Goal: Task Accomplishment & Management: Use online tool/utility

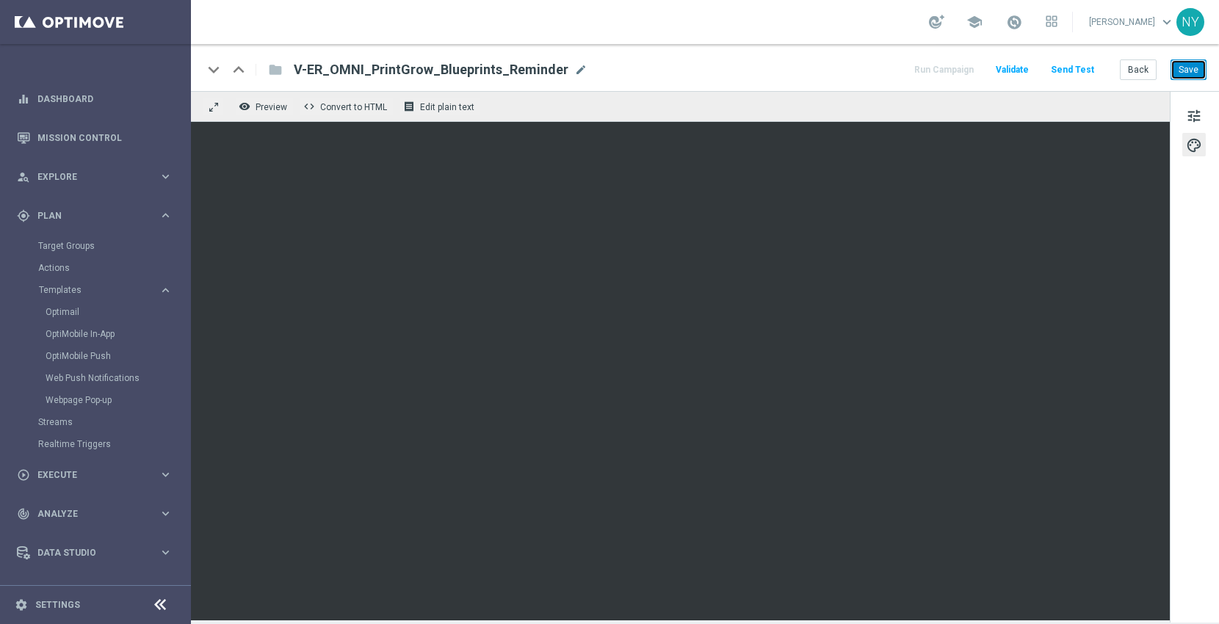
click at [1189, 70] on button "Save" at bounding box center [1189, 69] width 36 height 21
click at [1175, 61] on button "Save" at bounding box center [1189, 69] width 36 height 21
click at [1084, 70] on button "Send Test" at bounding box center [1073, 70] width 48 height 20
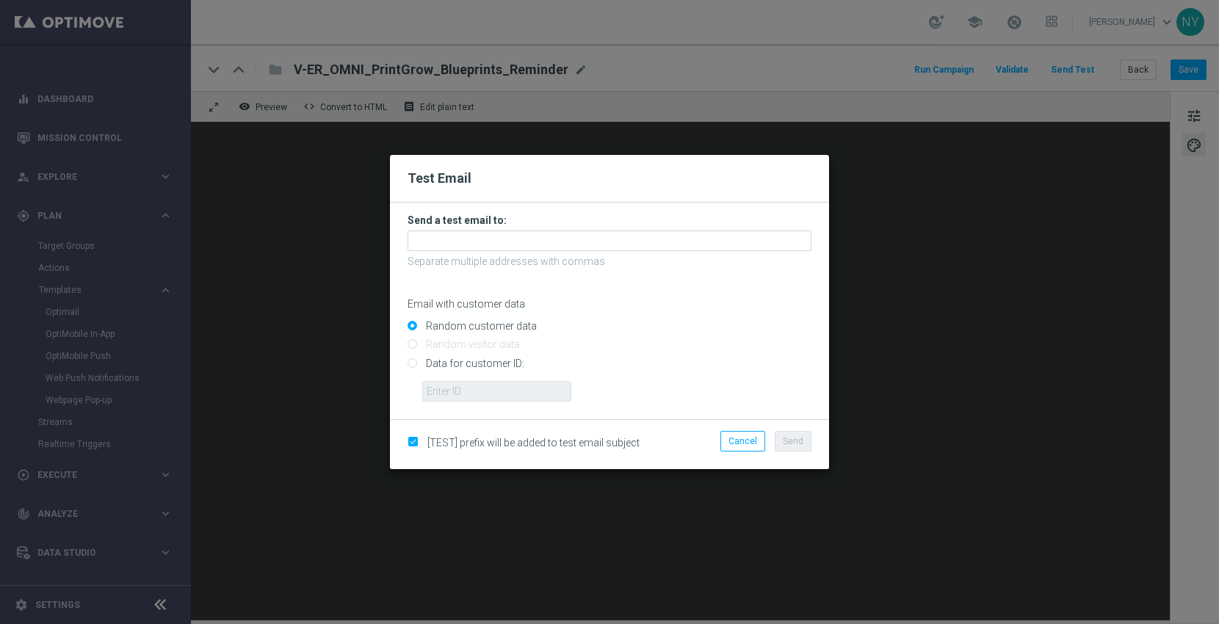
click at [411, 362] on input "Data for customer ID:" at bounding box center [610, 369] width 404 height 21
radio input "true"
click at [447, 400] on input "text" at bounding box center [496, 391] width 149 height 21
paste input "neilyetts3-bfvjl@litmusemail.com"
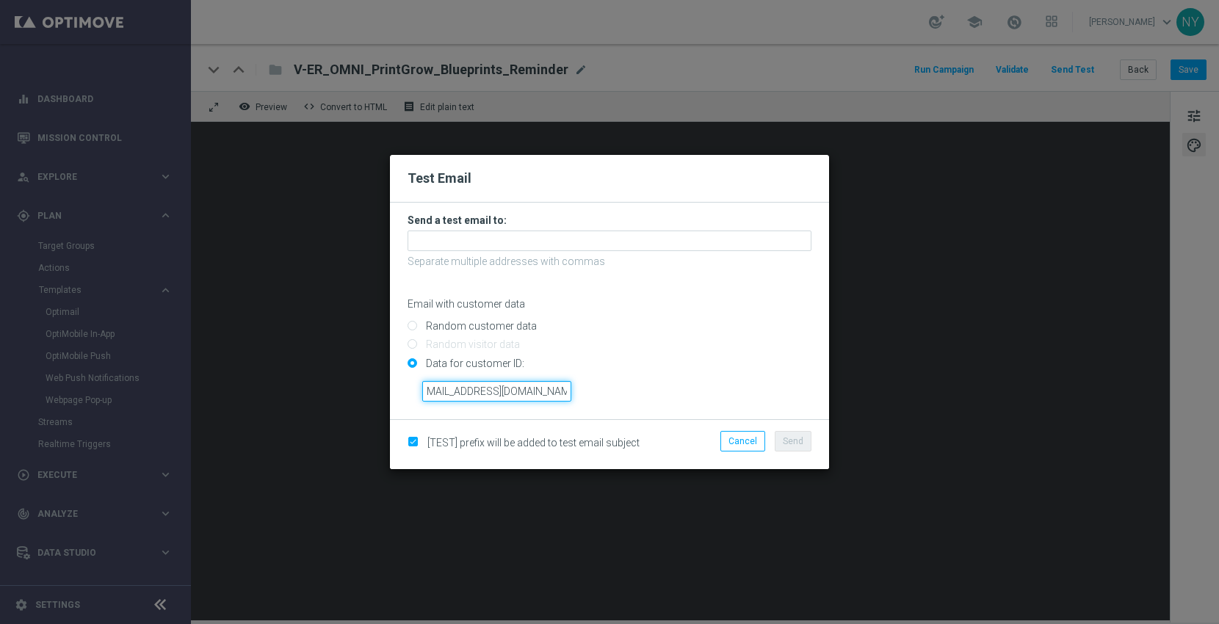
type input "neilyetts3-bfvjl@litmusemail.com"
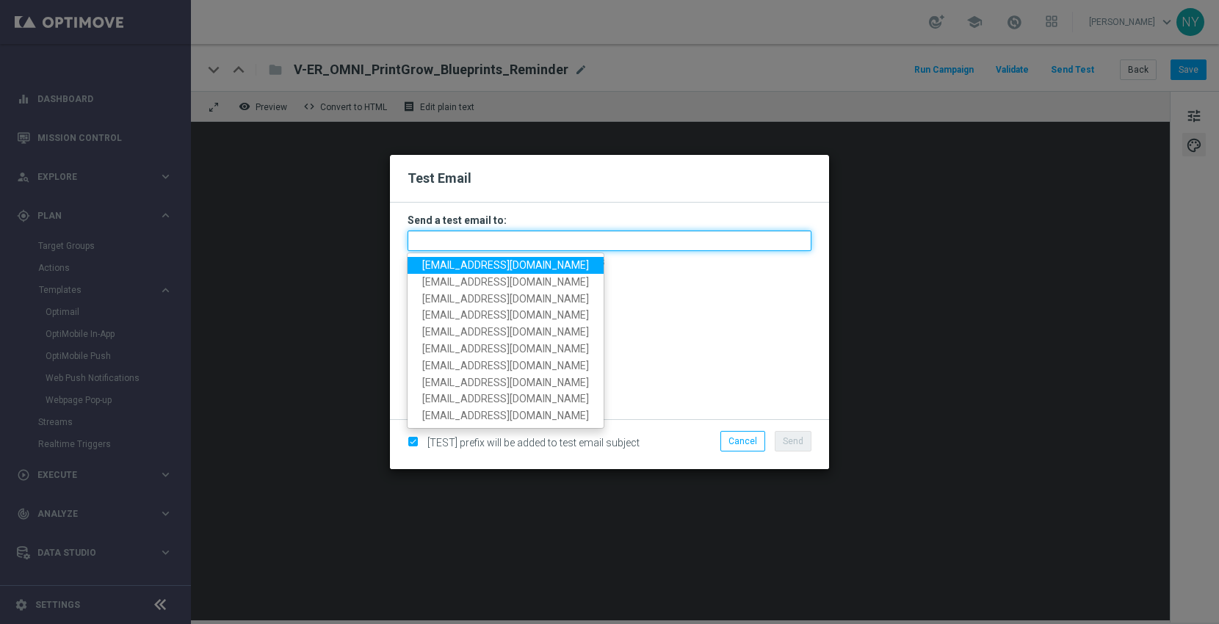
scroll to position [0, 0]
click at [447, 234] on input "text" at bounding box center [610, 241] width 404 height 21
paste input "neilyetts3-bfvjl@litmusemail.com"
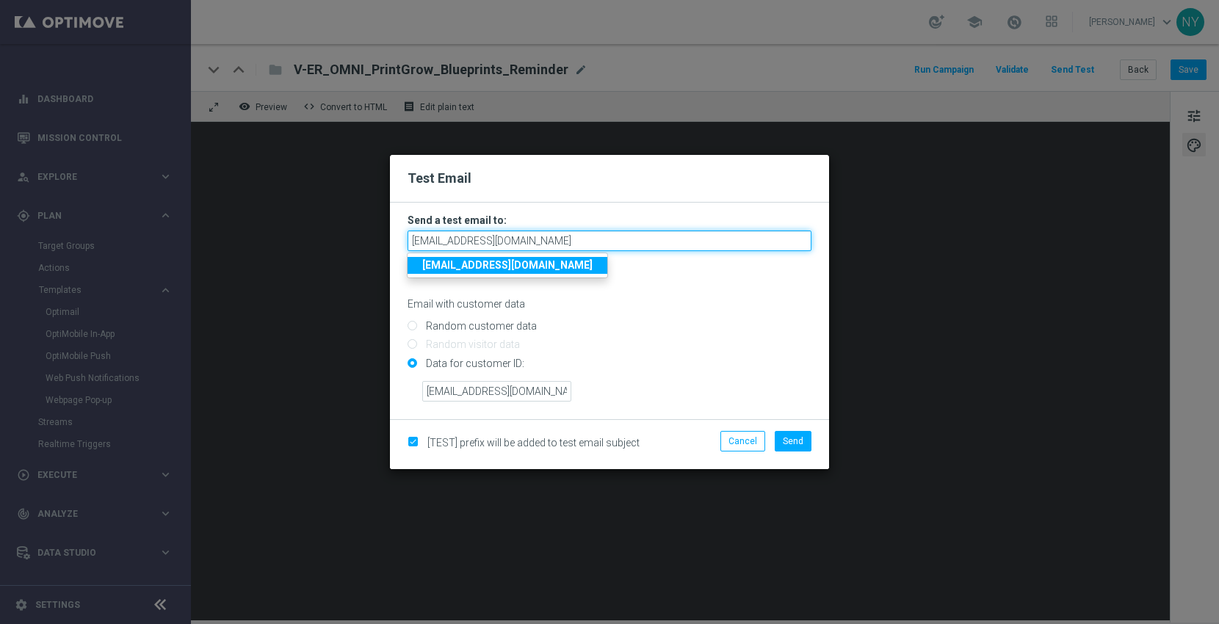
type input "neilyetts3-bfvjl@litmusemail.com"
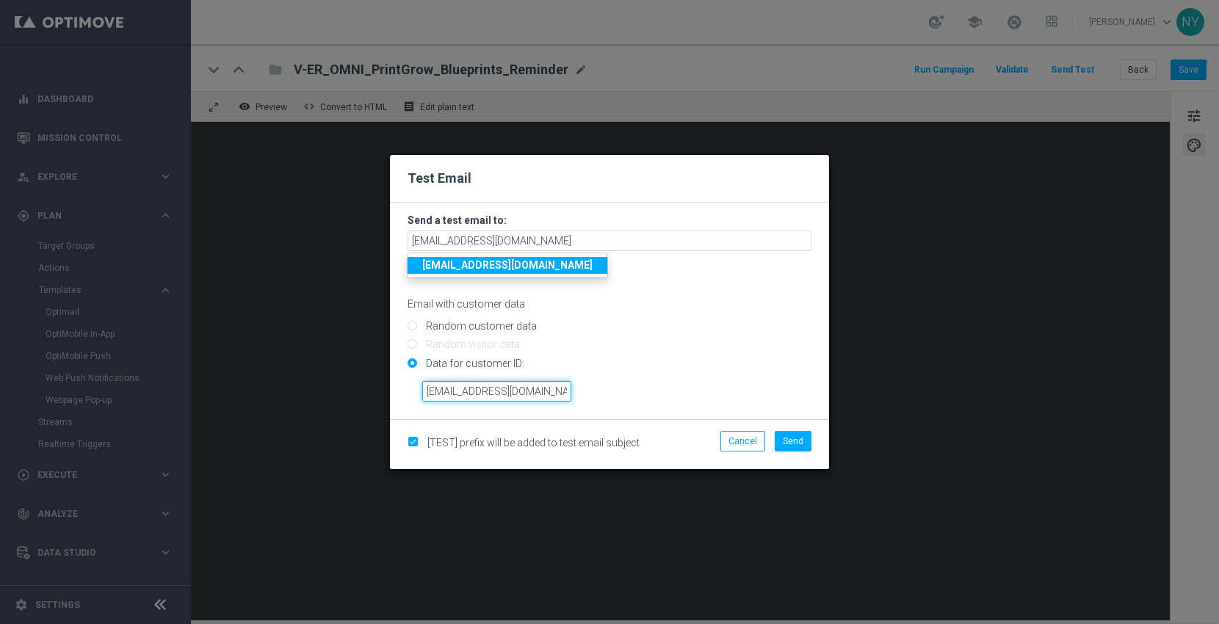
click at [455, 388] on input "neilyetts3-bfvjl@litmusemail.com" at bounding box center [496, 391] width 149 height 21
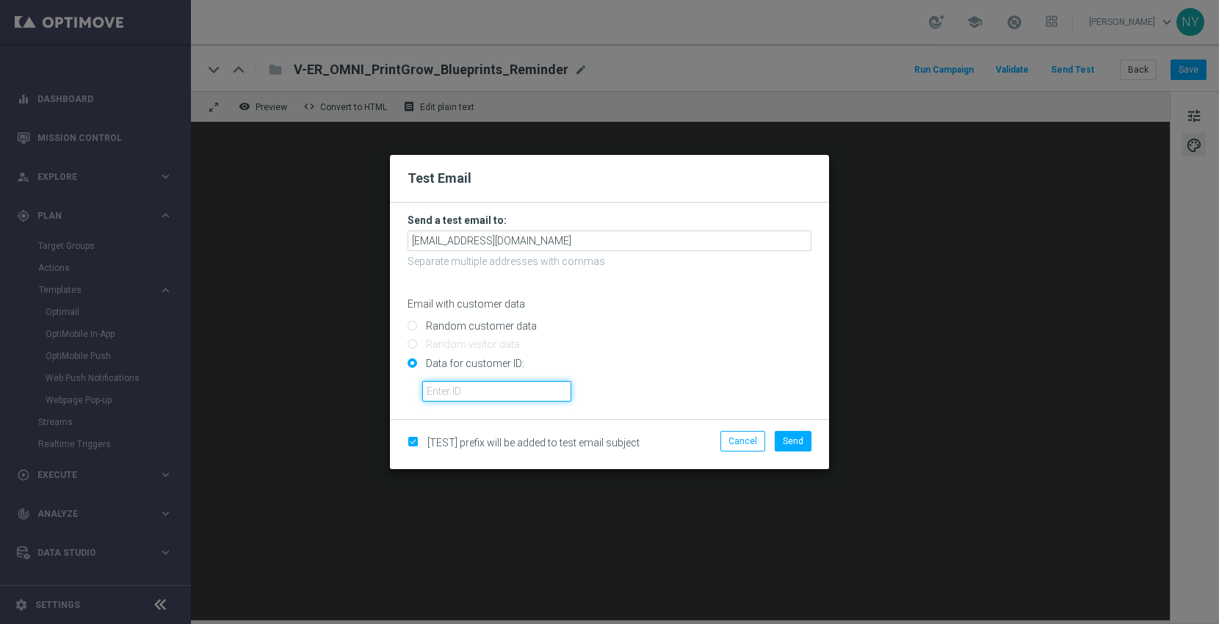
click at [438, 394] on input "text" at bounding box center [496, 391] width 149 height 21
paste input "10000006208"
type input "10000006208"
click at [793, 442] on span "Send" at bounding box center [793, 441] width 21 height 10
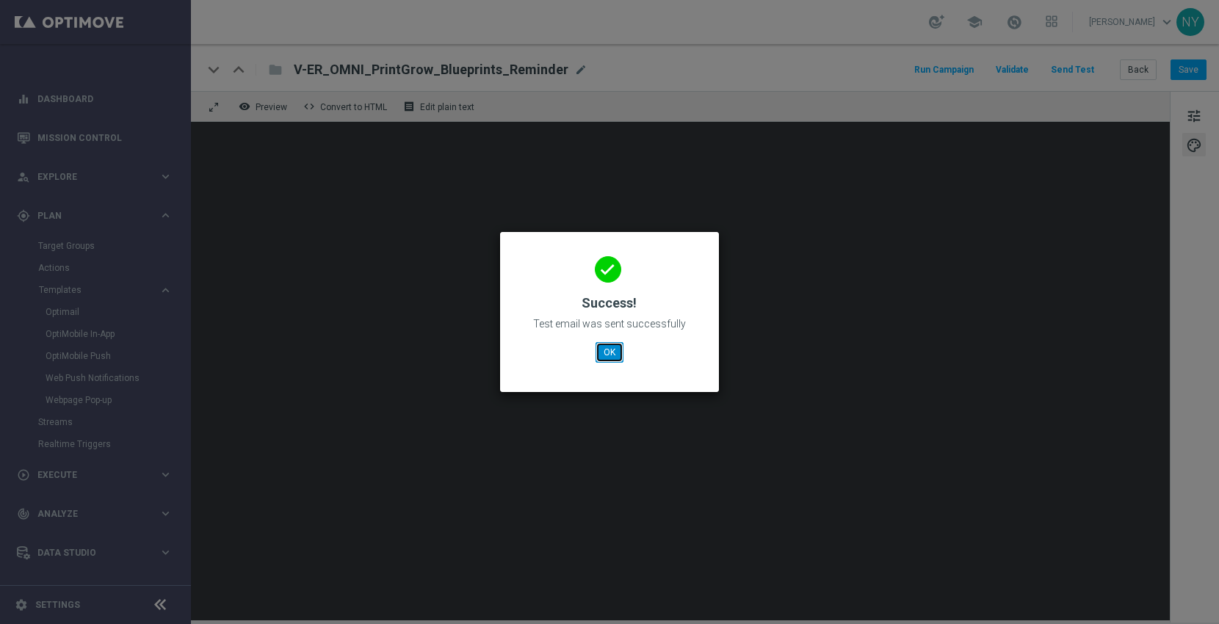
click at [611, 350] on button "OK" at bounding box center [610, 352] width 28 height 21
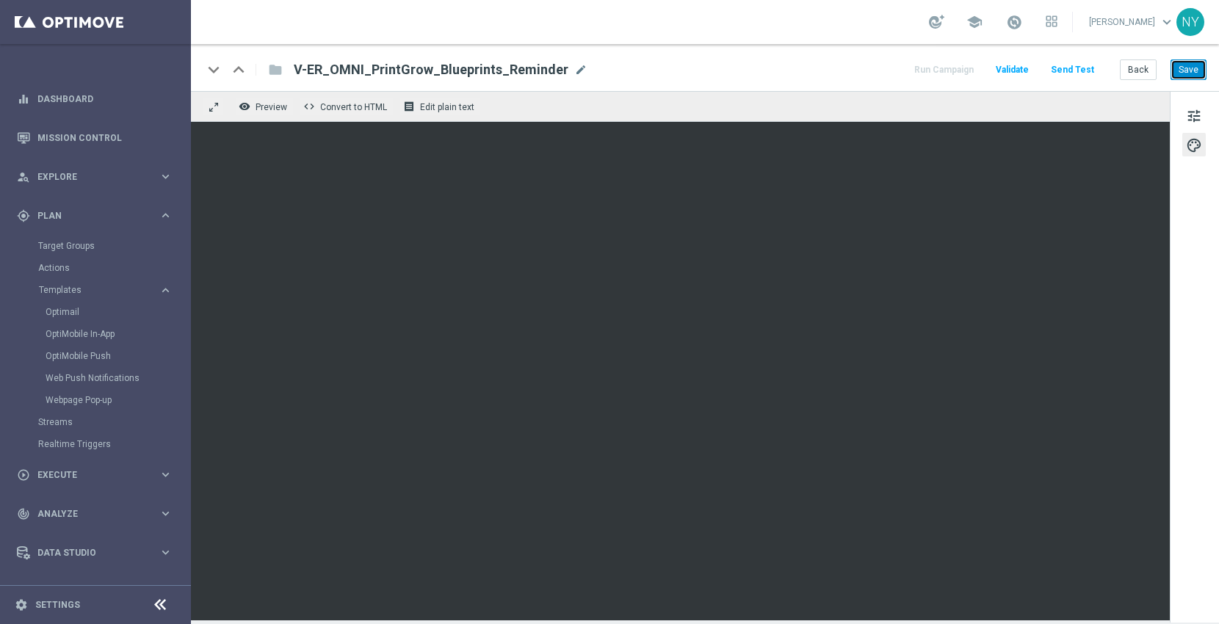
click at [1188, 70] on button "Save" at bounding box center [1189, 69] width 36 height 21
click at [1144, 70] on button "Back" at bounding box center [1138, 69] width 37 height 21
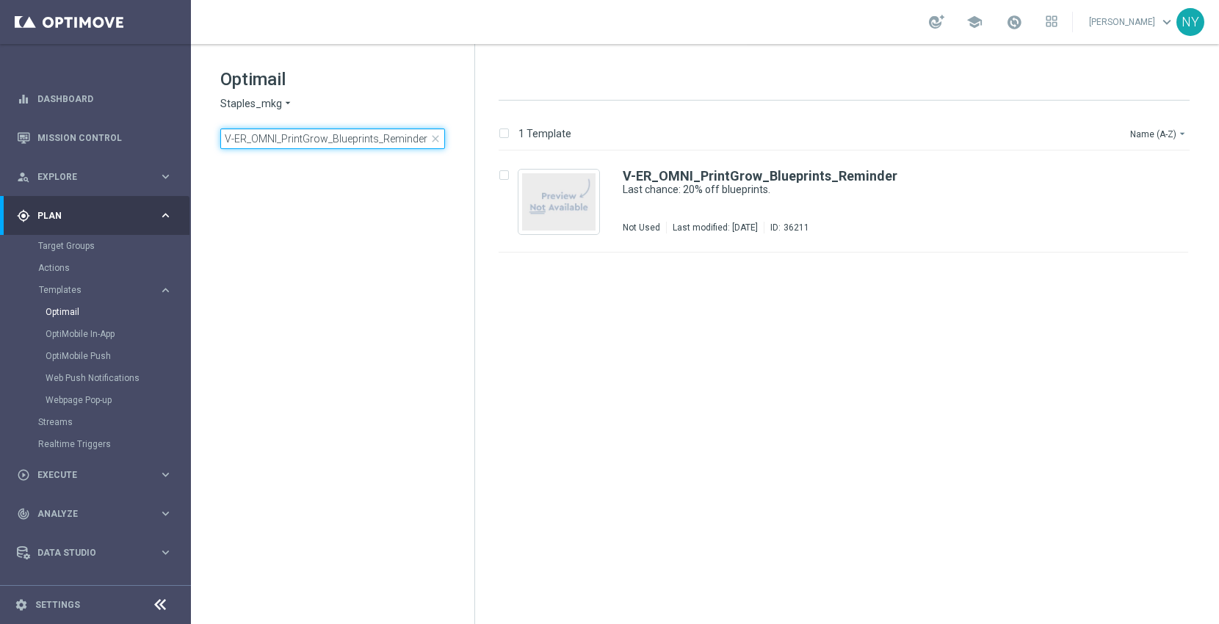
drag, startPoint x: 375, startPoint y: 137, endPoint x: 557, endPoint y: 126, distance: 182.4
click at [557, 133] on div "Optimail Staples_mkg arrow_drop_down × Staples_mkg V-ER_OMNI_PrintGrow_Blueprin…" at bounding box center [705, 334] width 1028 height 580
type input "V-ER_OMNI_PrintGrow_Blueprints"
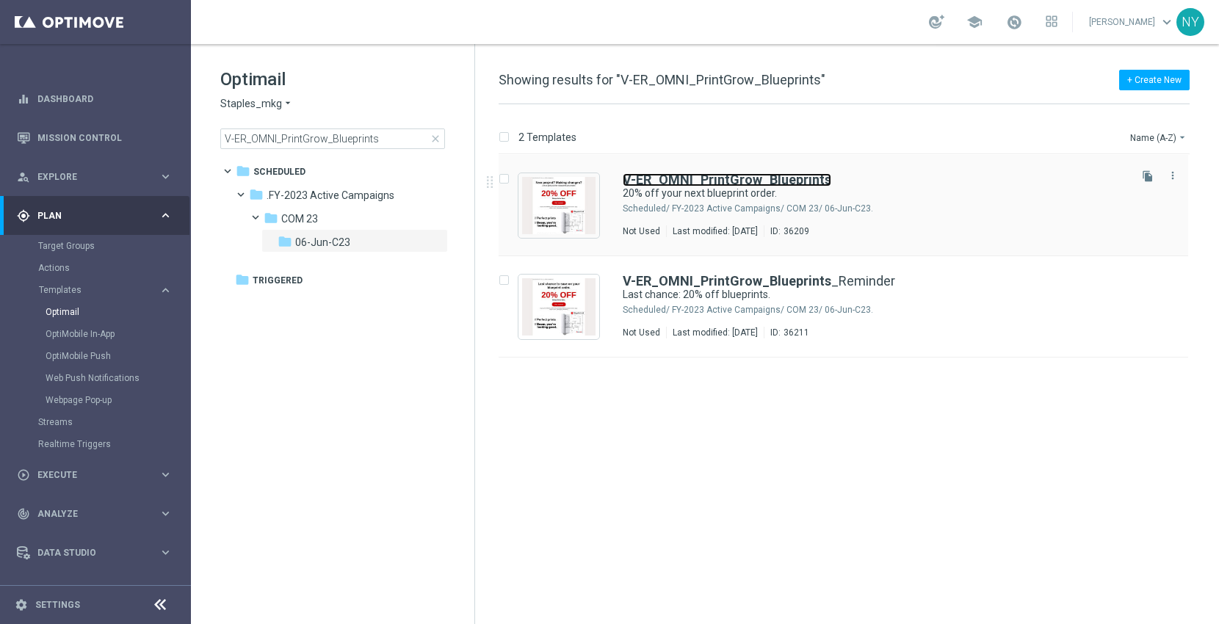
drag, startPoint x: 753, startPoint y: 178, endPoint x: 1059, endPoint y: 209, distance: 307.8
click at [753, 178] on b "V-ER_OMNI_PrintGrow_Blueprints" at bounding box center [727, 179] width 209 height 15
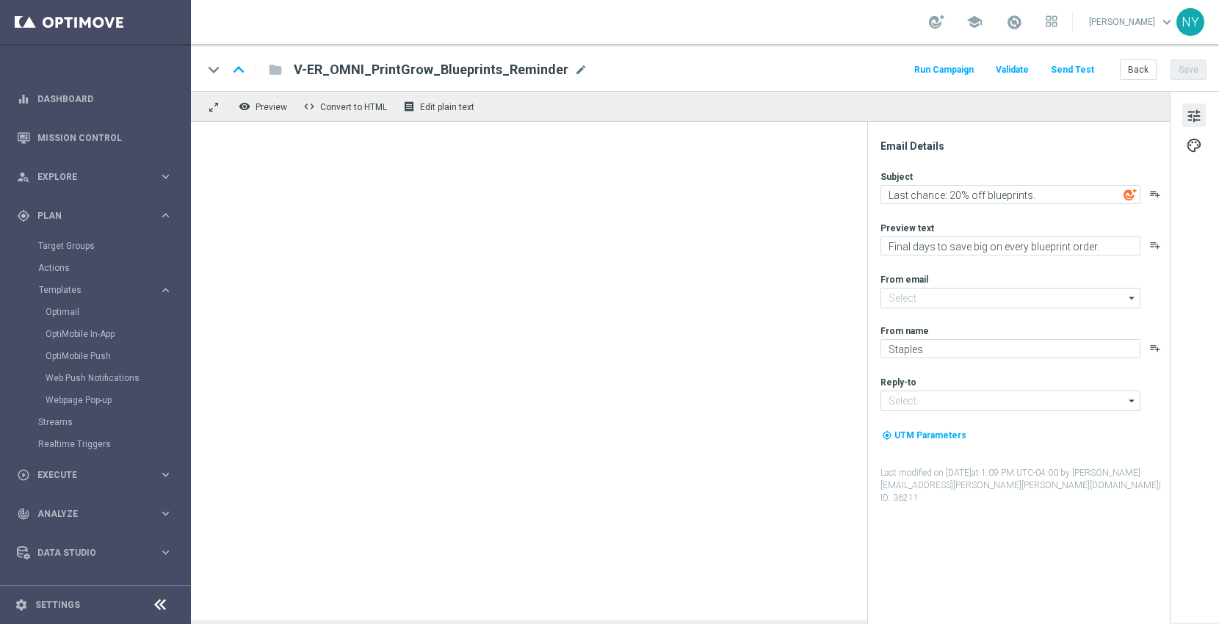
type input "[EMAIL_ADDRESS][DOMAIN_NAME]"
type textarea "20% off your next blueprint order."
type textarea "Plans made easy, save on every page."
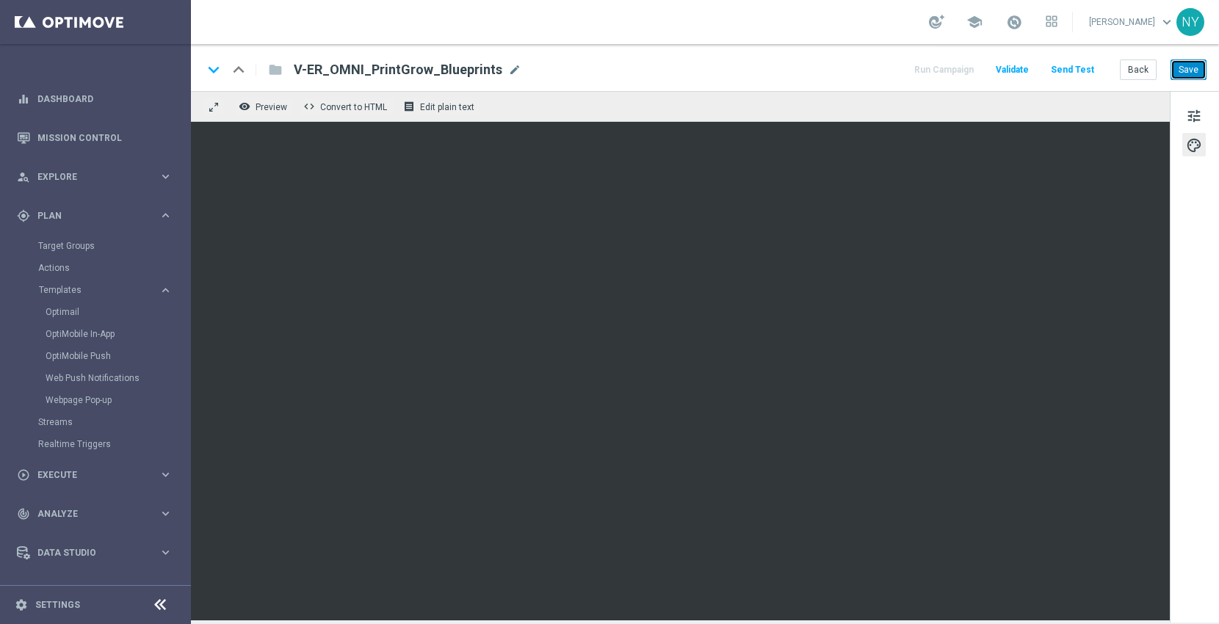
click at [1186, 68] on button "Save" at bounding box center [1189, 69] width 36 height 21
click at [1064, 68] on button "Send Test" at bounding box center [1073, 70] width 48 height 20
click at [1083, 68] on button "Send Test" at bounding box center [1073, 70] width 48 height 20
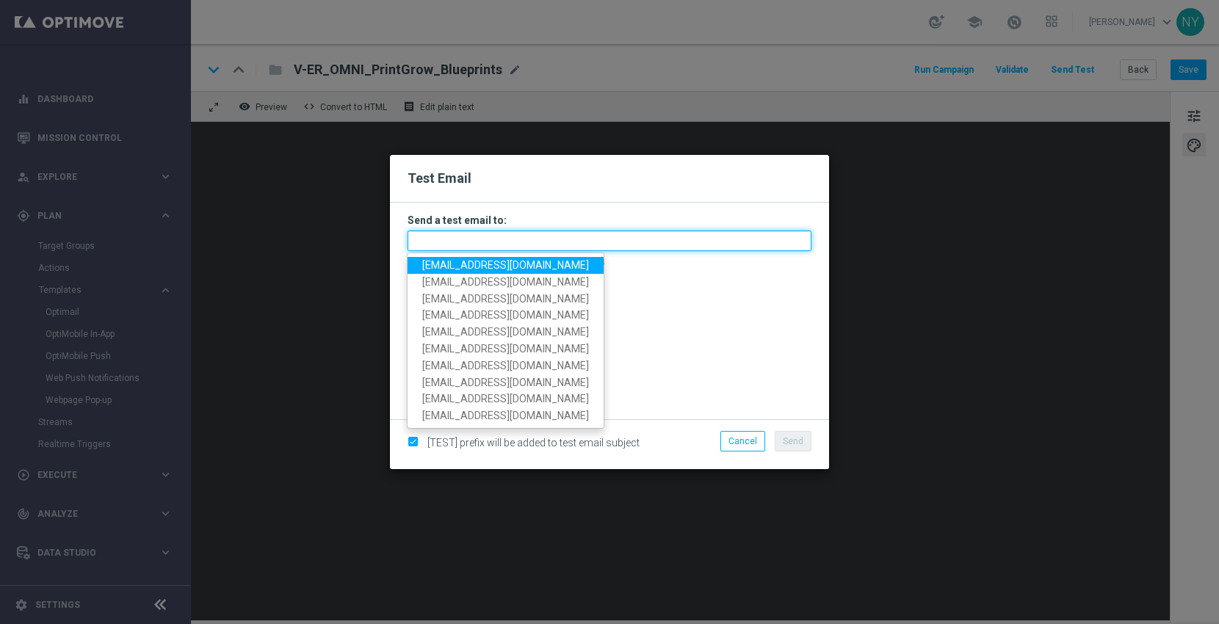
click at [517, 244] on input "text" at bounding box center [610, 241] width 404 height 21
paste input "neilyetts3-bfuu1@litmusemail.com"
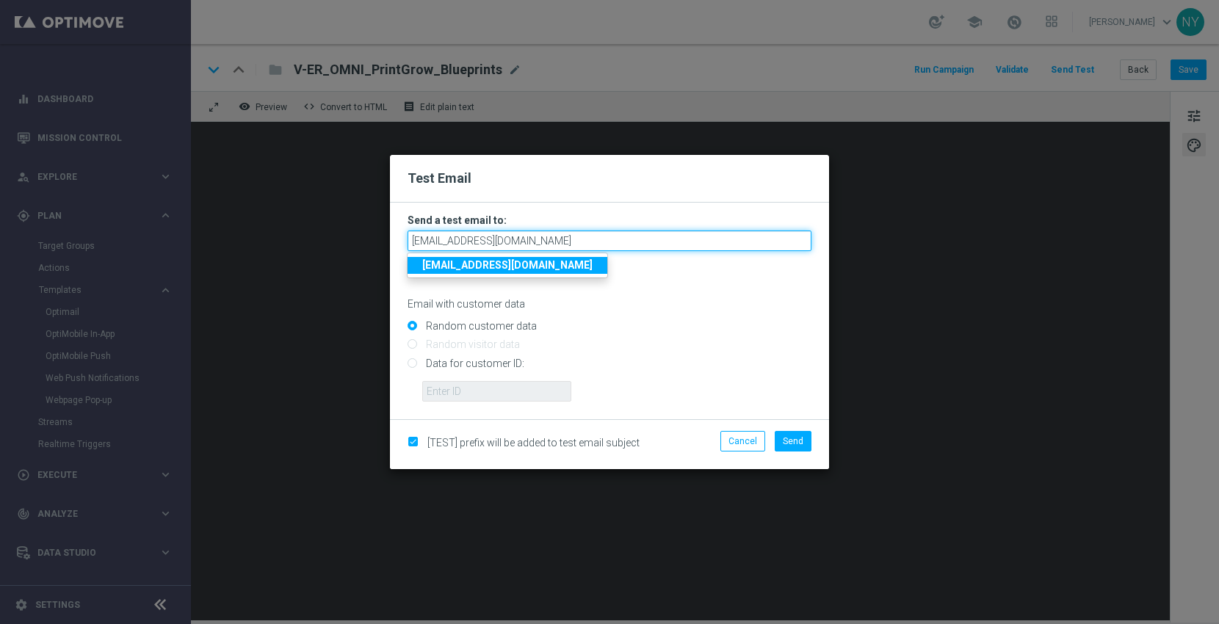
type input "neilyetts3-bfuu1@litmusemail.com"
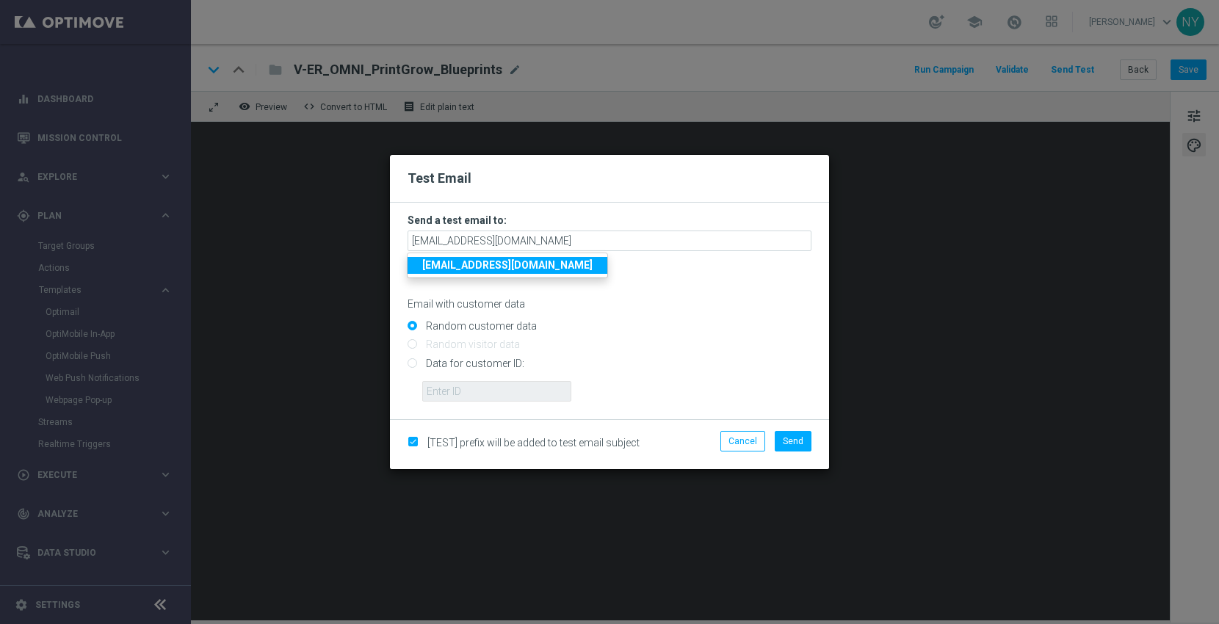
drag, startPoint x: 671, startPoint y: 313, endPoint x: 651, endPoint y: 317, distance: 20.3
click at [671, 313] on form "Send a test email to: neilyetts3-bfuu1@litmusemail.com neilyetts3-bfuu1@litmuse…" at bounding box center [610, 308] width 404 height 188
click at [411, 361] on input "Data for customer ID:" at bounding box center [610, 369] width 404 height 21
radio input "true"
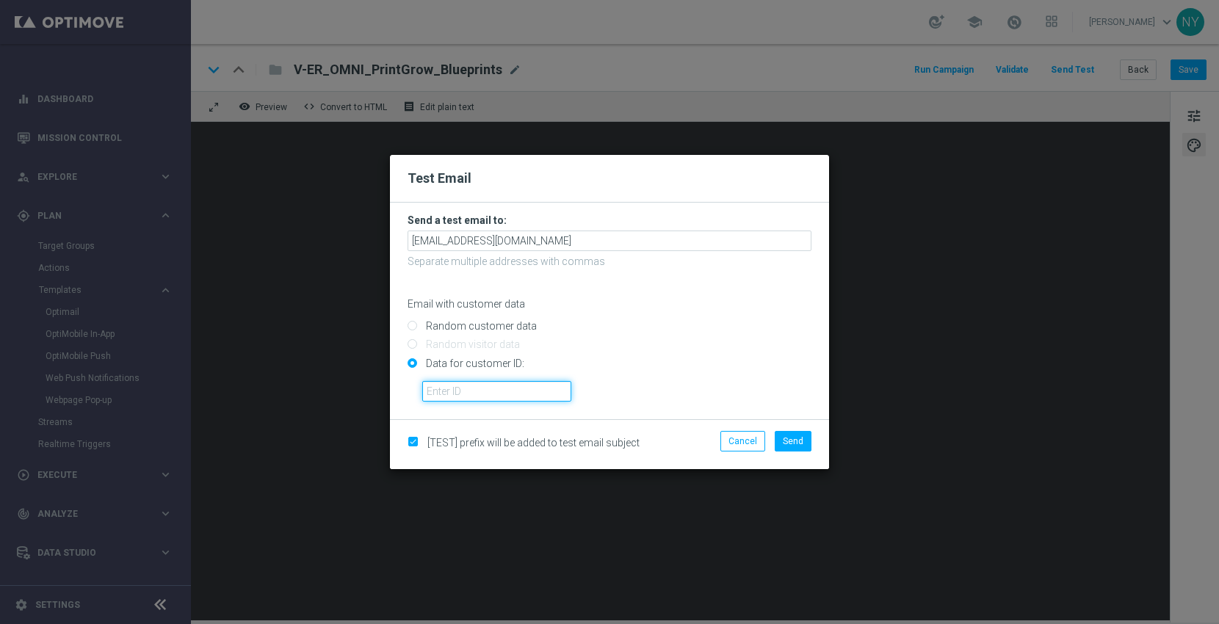
click at [508, 395] on input "text" at bounding box center [496, 391] width 149 height 21
paste input "10000006208"
type input "10000006208"
click at [785, 437] on span "Send" at bounding box center [793, 441] width 21 height 10
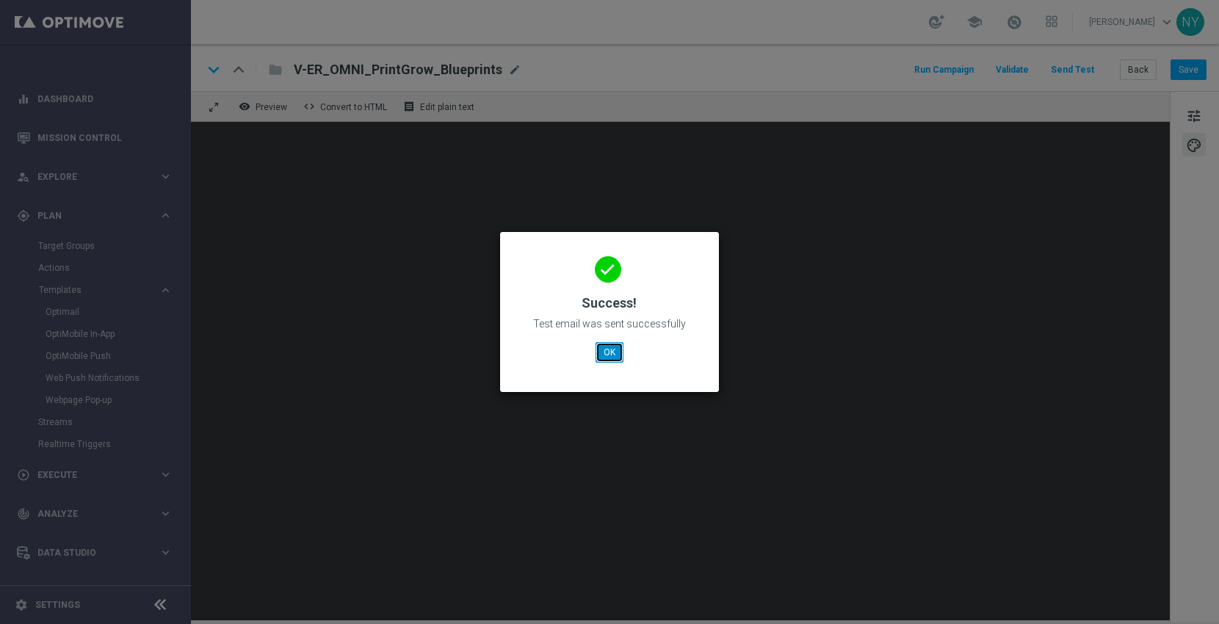
click at [606, 355] on button "OK" at bounding box center [610, 352] width 28 height 21
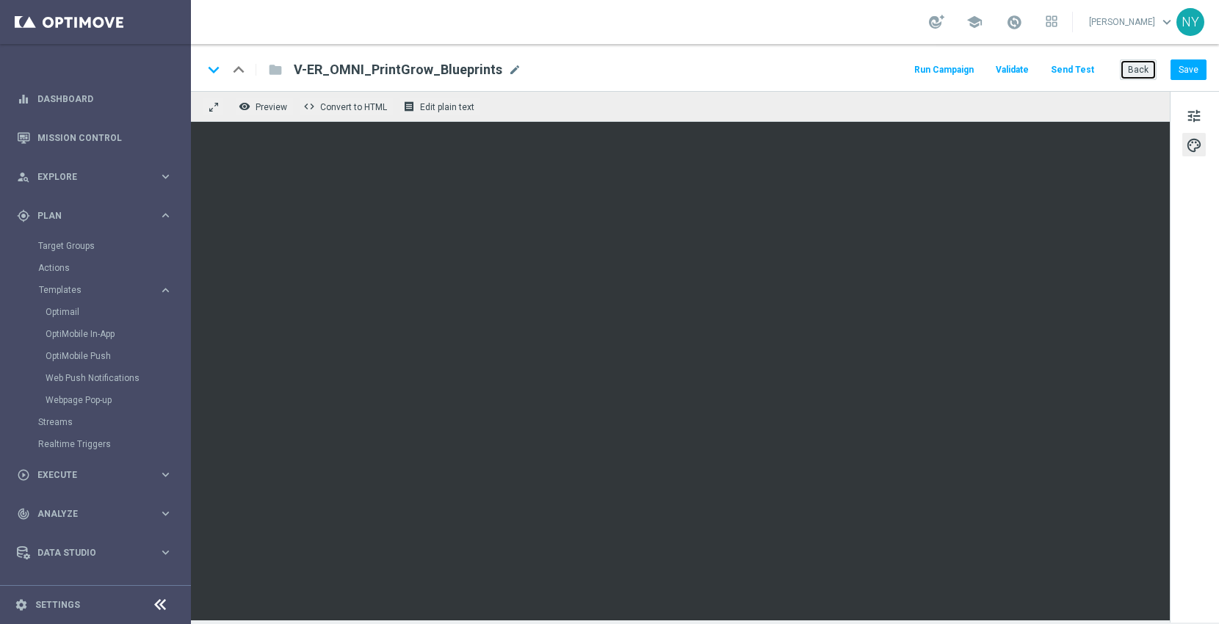
click at [1133, 67] on button "Back" at bounding box center [1138, 69] width 37 height 21
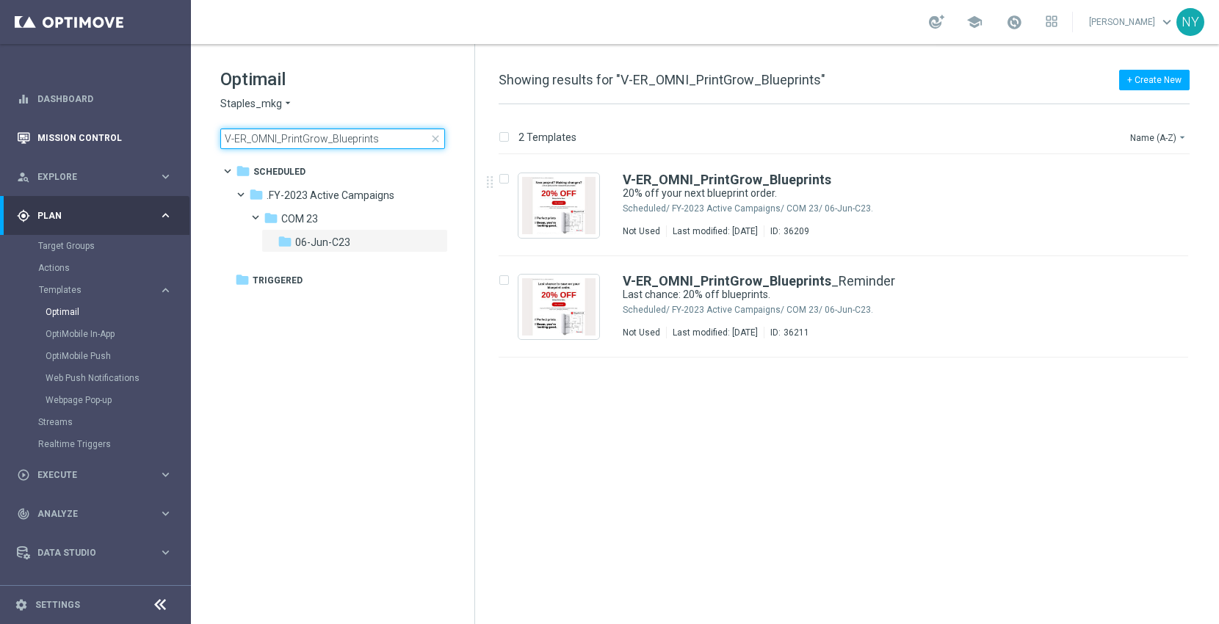
drag, startPoint x: 383, startPoint y: 135, endPoint x: 131, endPoint y: 150, distance: 252.4
click at [151, 141] on main "equalizer Dashboard Mission Control" at bounding box center [609, 312] width 1219 height 624
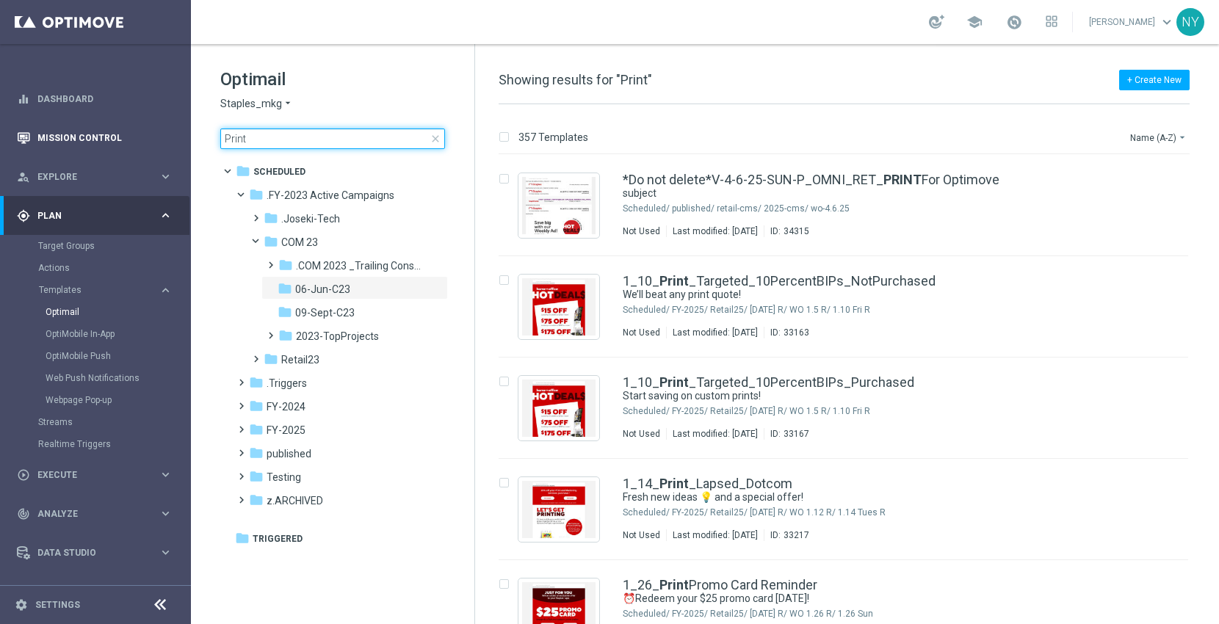
drag, startPoint x: 276, startPoint y: 137, endPoint x: 142, endPoint y: 140, distance: 133.7
click at [142, 140] on main "equalizer Dashboard Mission Control" at bounding box center [609, 312] width 1219 height 624
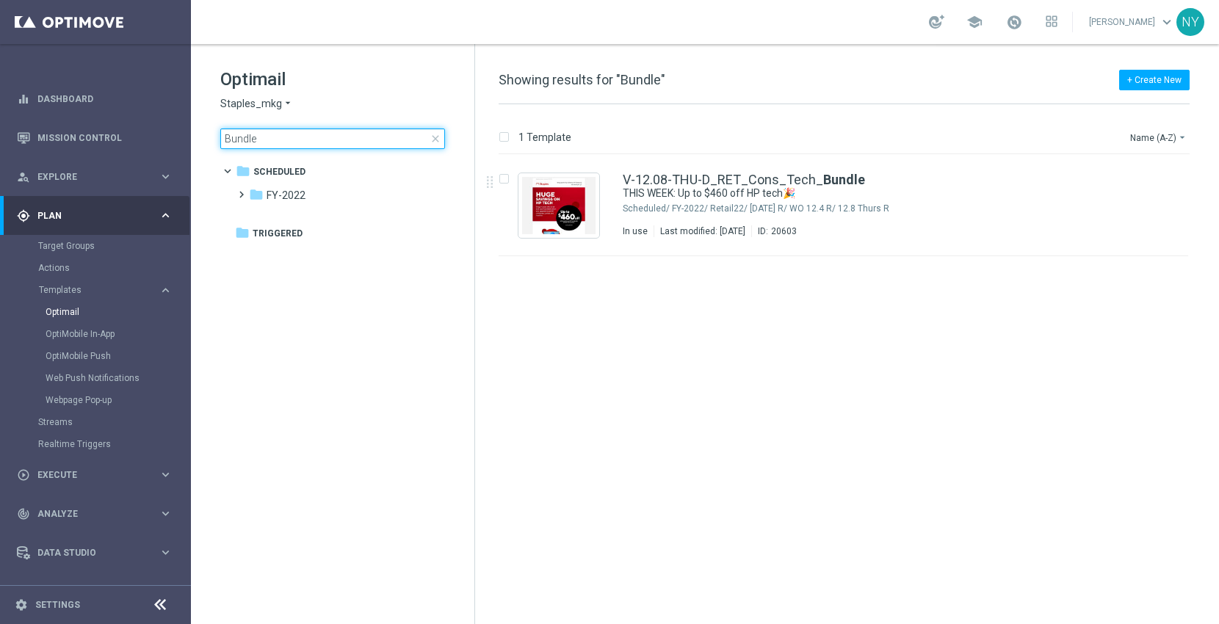
click at [245, 134] on input "Bundle" at bounding box center [332, 139] width 225 height 21
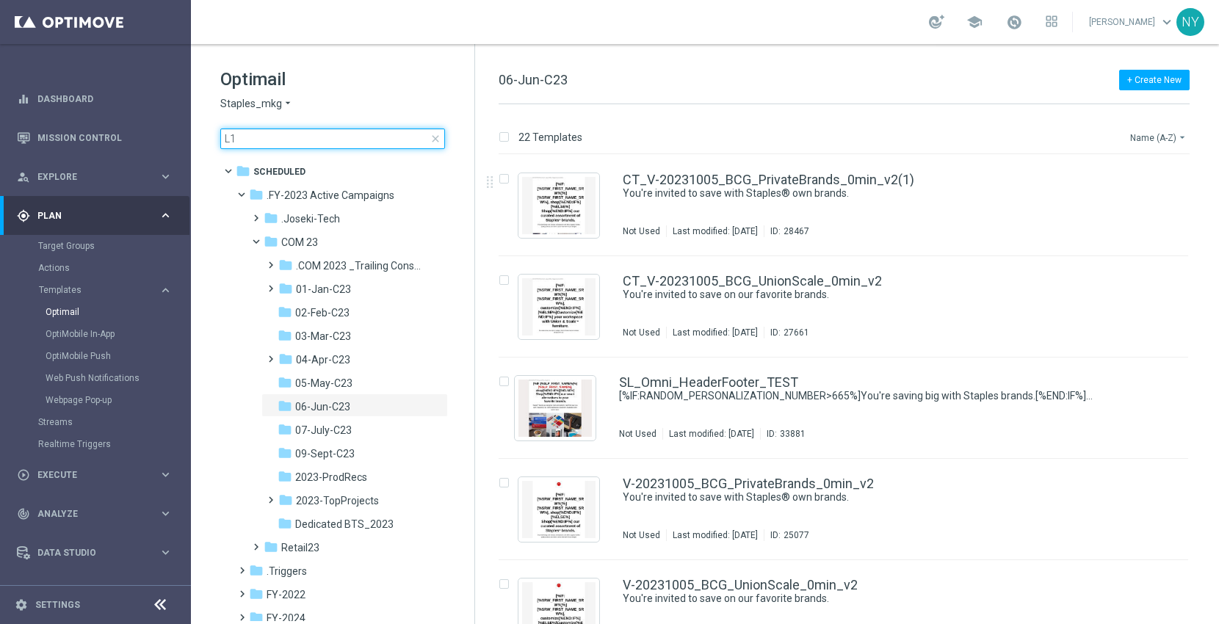
type input "L1"
click at [1144, 133] on button "Name (A-Z) arrow_drop_down" at bounding box center [1159, 138] width 61 height 18
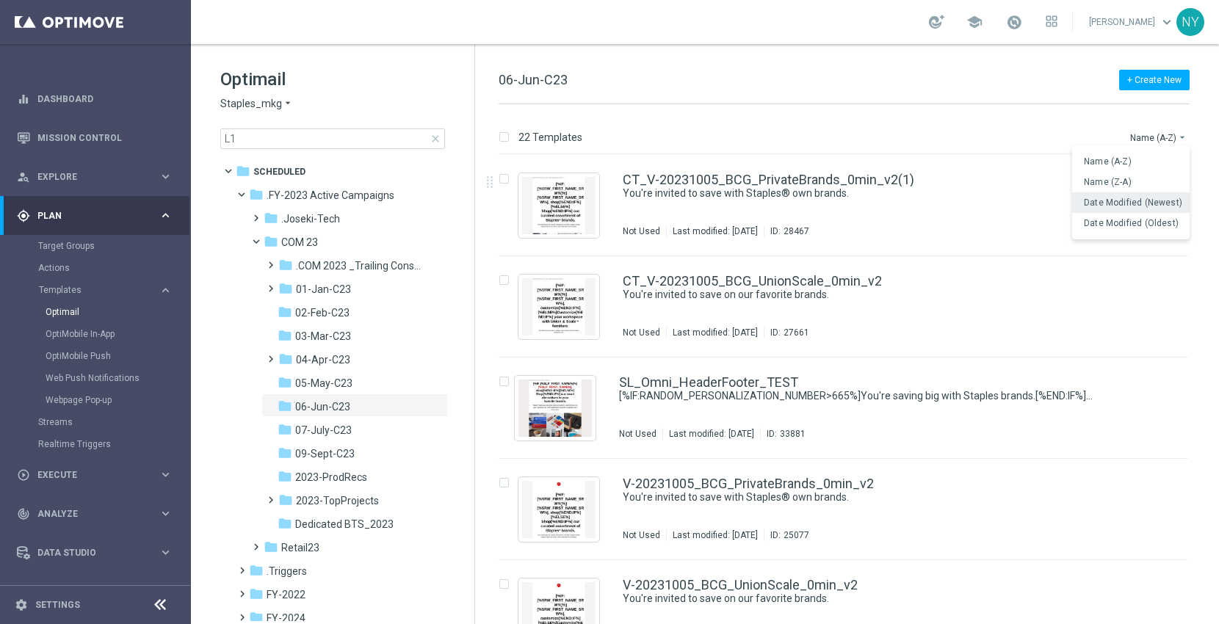
click at [1116, 206] on span "Date Modified (Newest)" at bounding box center [1133, 203] width 98 height 10
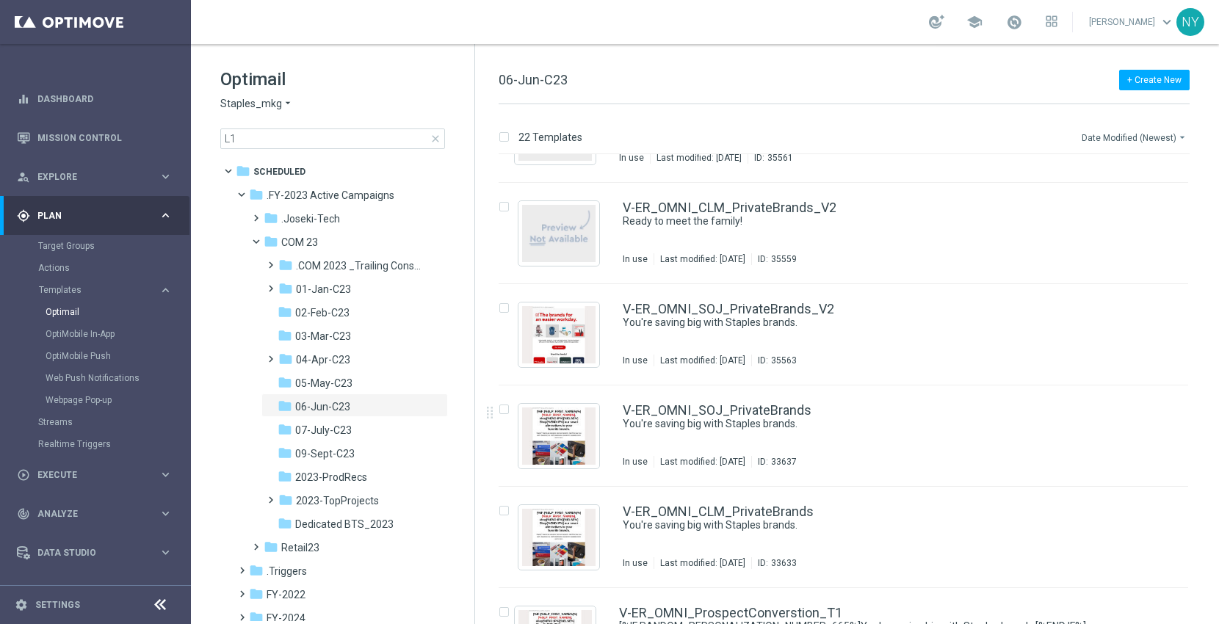
scroll to position [163, 0]
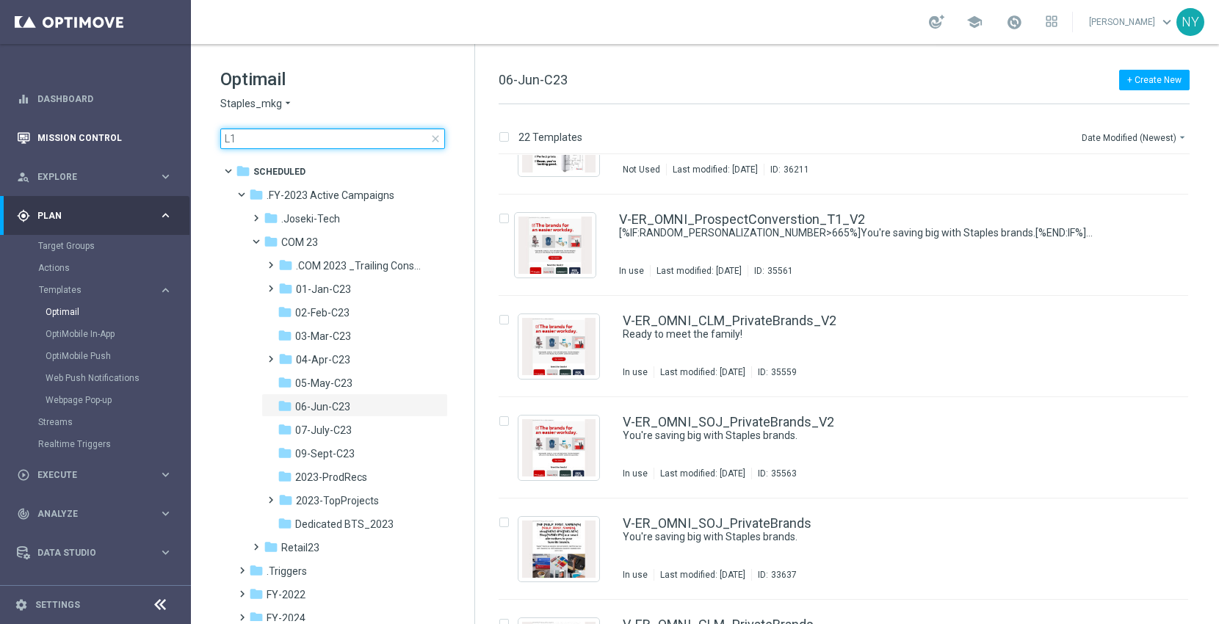
drag, startPoint x: 234, startPoint y: 141, endPoint x: 157, endPoint y: 142, distance: 77.1
click at [157, 142] on main "equalizer Dashboard Mission Control" at bounding box center [609, 312] width 1219 height 624
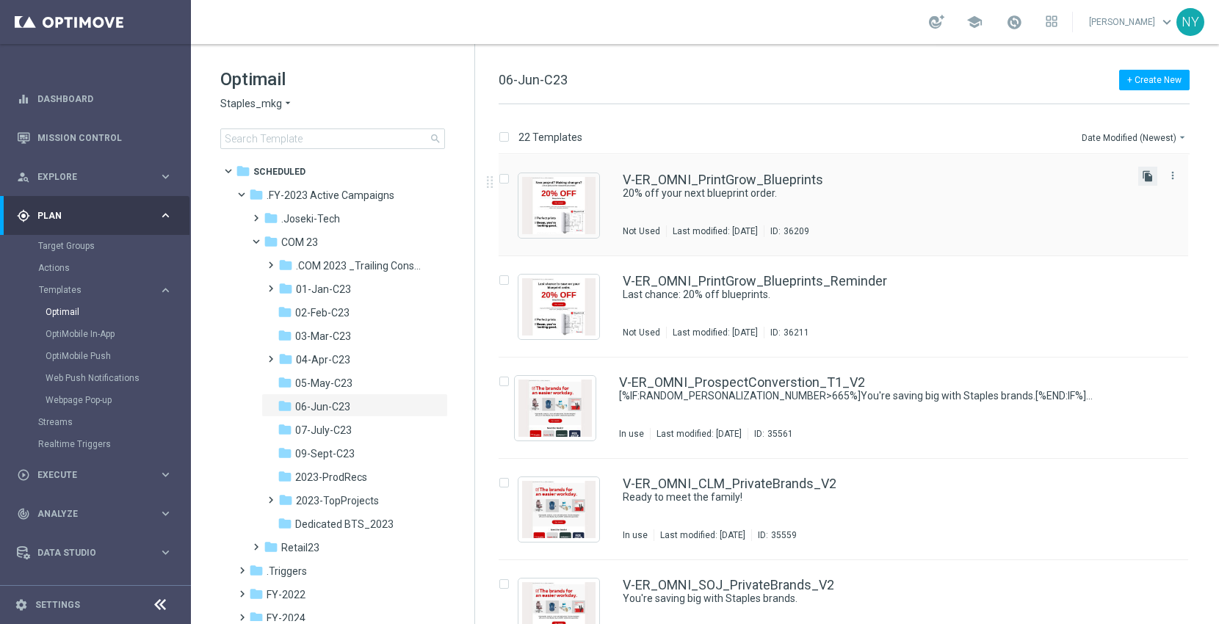
click at [1144, 175] on icon "file_copy" at bounding box center [1148, 176] width 12 height 12
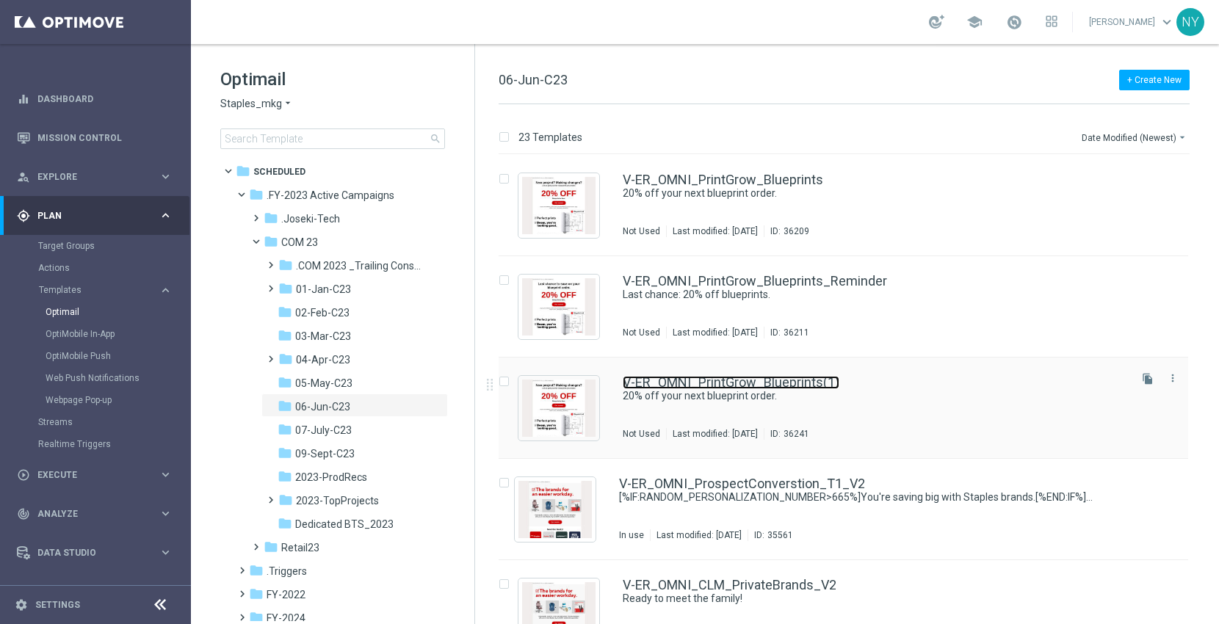
click at [721, 378] on link "V-ER_OMNI_PrintGrow_Blueprints(1)" at bounding box center [731, 382] width 217 height 13
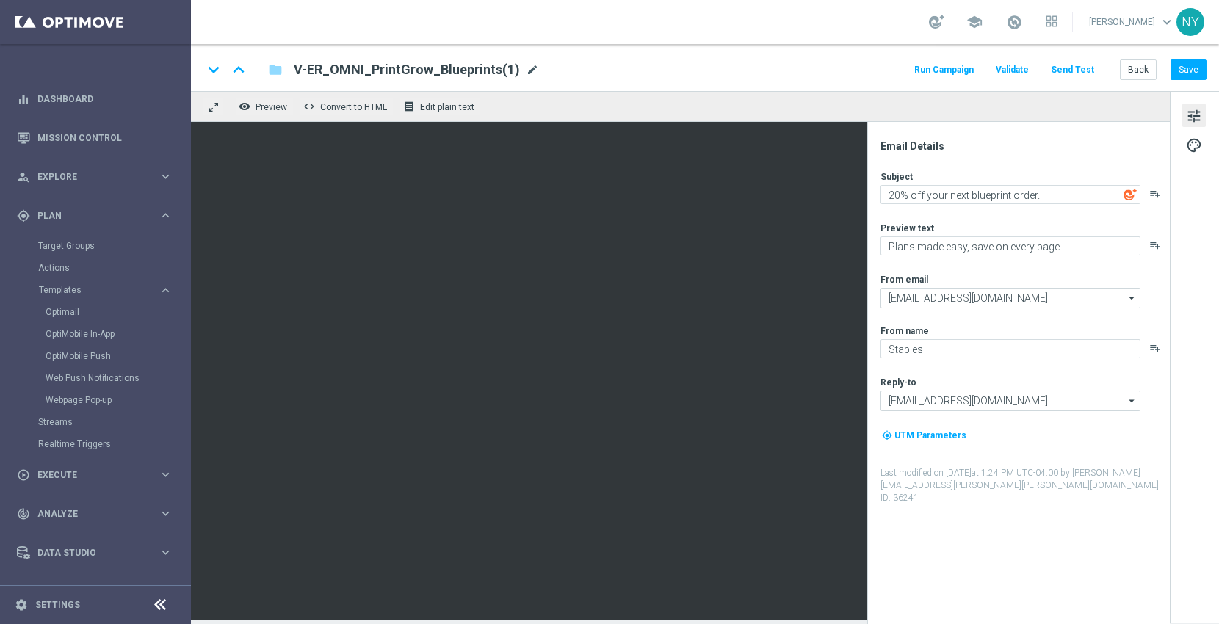
click at [526, 66] on span "mode_edit" at bounding box center [532, 69] width 13 height 13
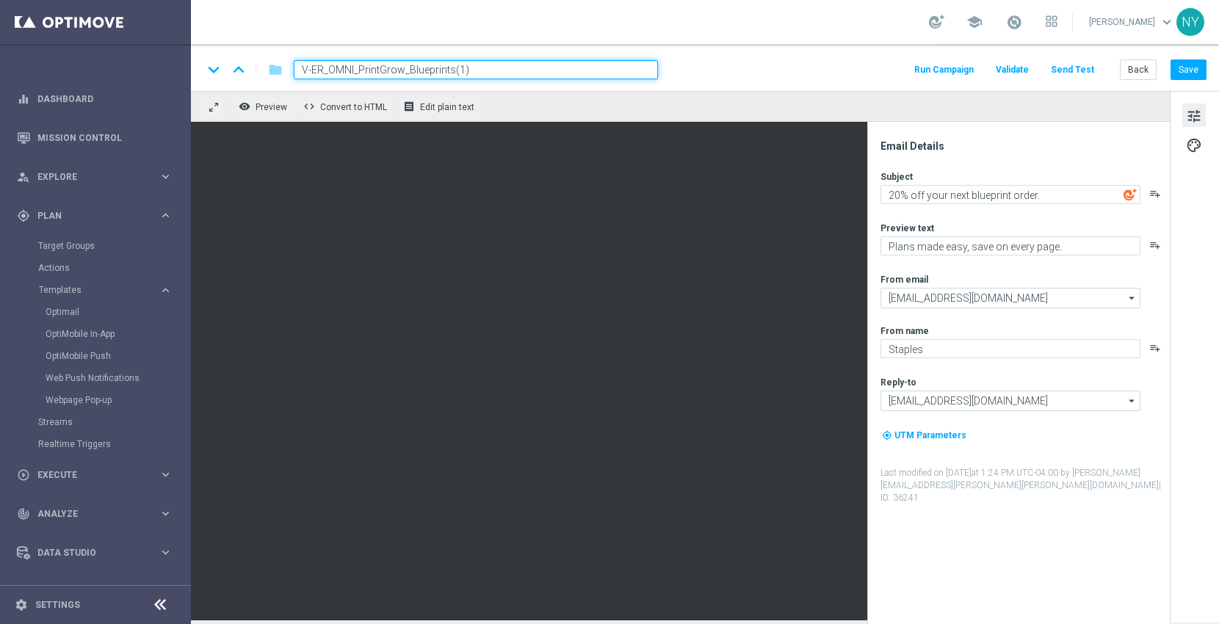
drag, startPoint x: 518, startPoint y: 68, endPoint x: 177, endPoint y: 57, distance: 341.0
click at [178, 57] on main "equalizer Dashboard Mission Control" at bounding box center [609, 312] width 1219 height 624
paste input "L1_PrintBundle_Generic"
type input "V-ER_OMNI_L1_PrintBundle_Generic"
click at [1180, 63] on button "Save" at bounding box center [1189, 69] width 36 height 21
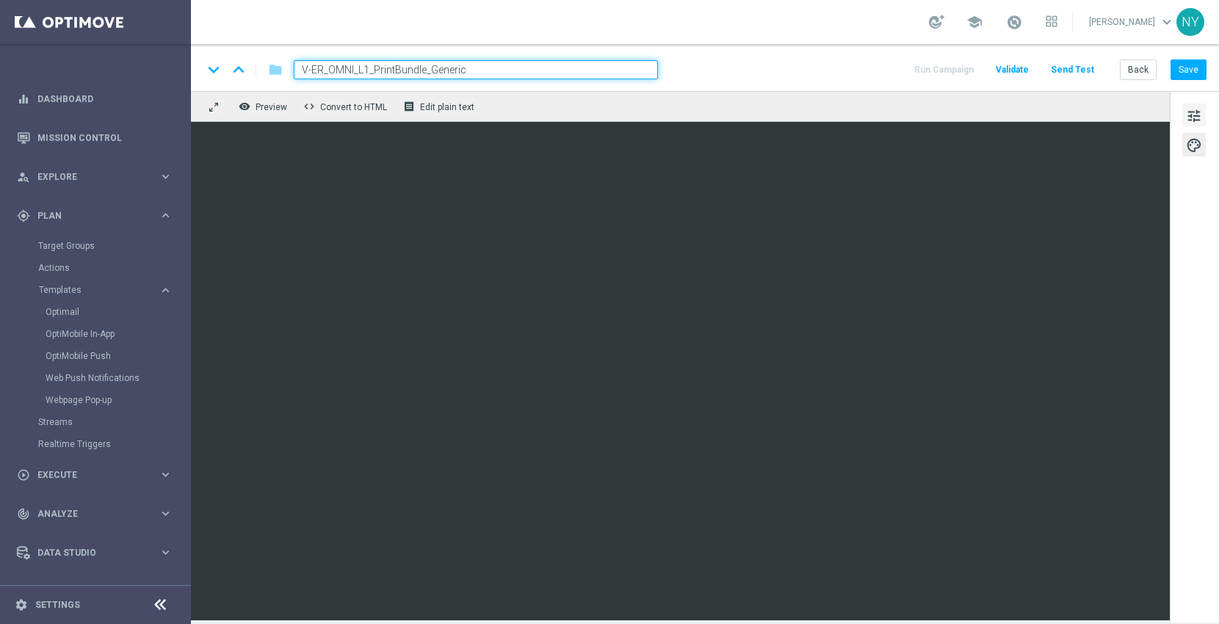
click at [1184, 113] on button "tune" at bounding box center [1195, 116] width 24 height 24
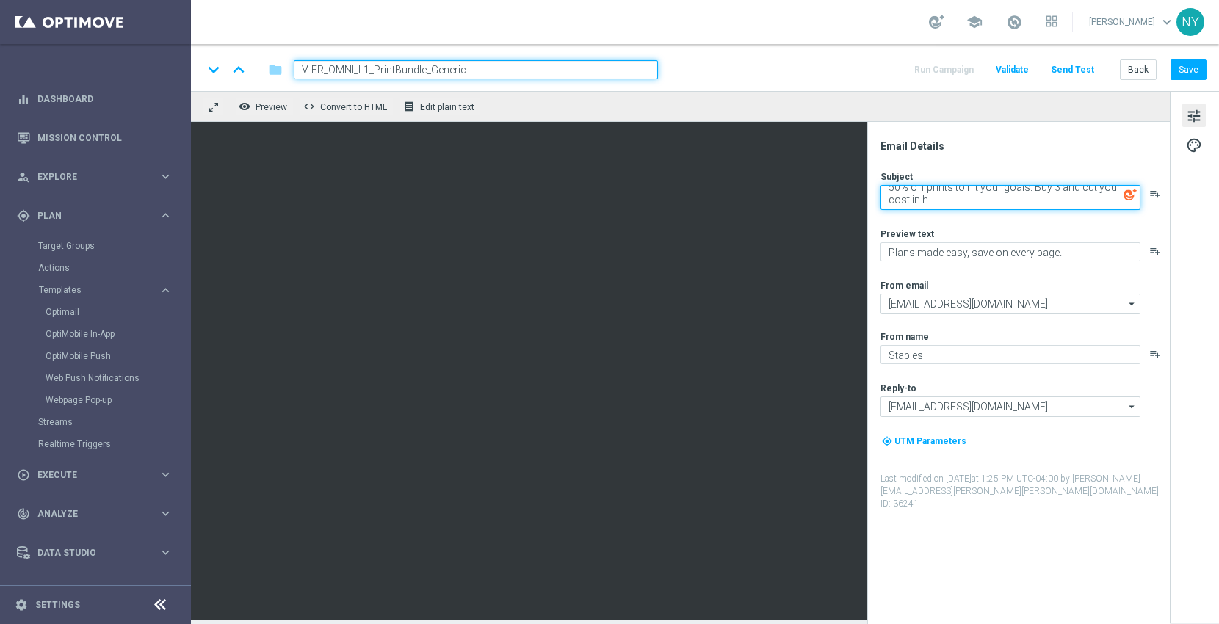
scroll to position [6, 0]
type textarea "50% off prints to hit your goals. Buy 3 and cut your cost in half."
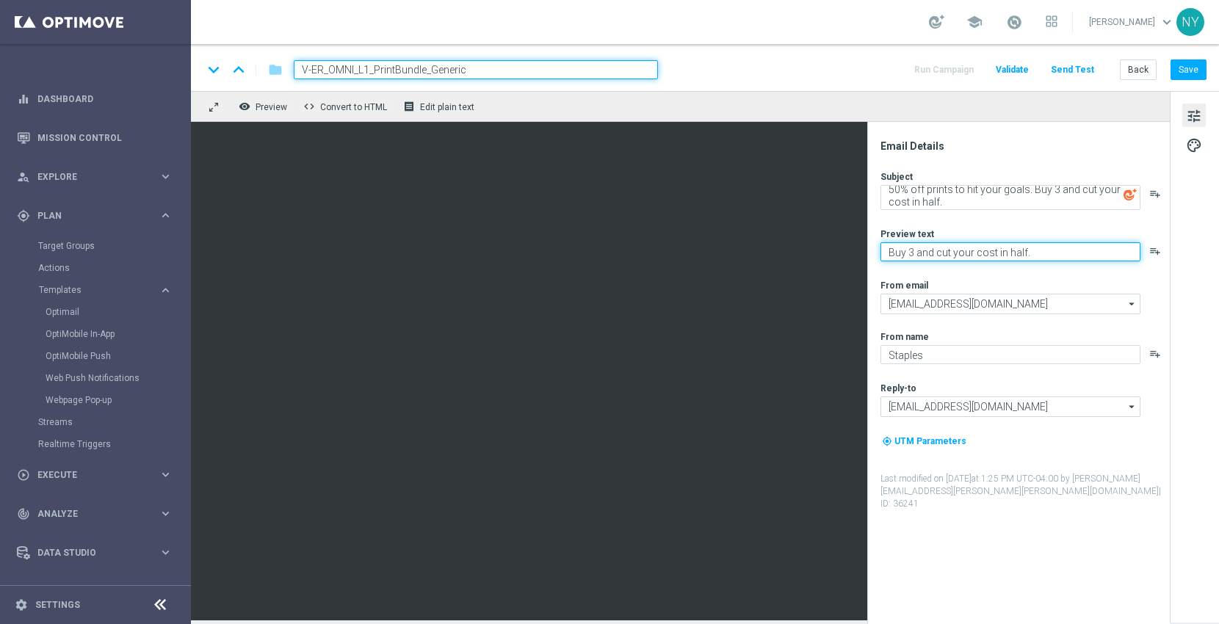
type textarea "Buy 3 and cut your cost in half."
click at [1198, 58] on div "keyboard_arrow_down keyboard_arrow_up folder V-ER_OMNI_L1_PrintBundle_Generic R…" at bounding box center [705, 67] width 1028 height 47
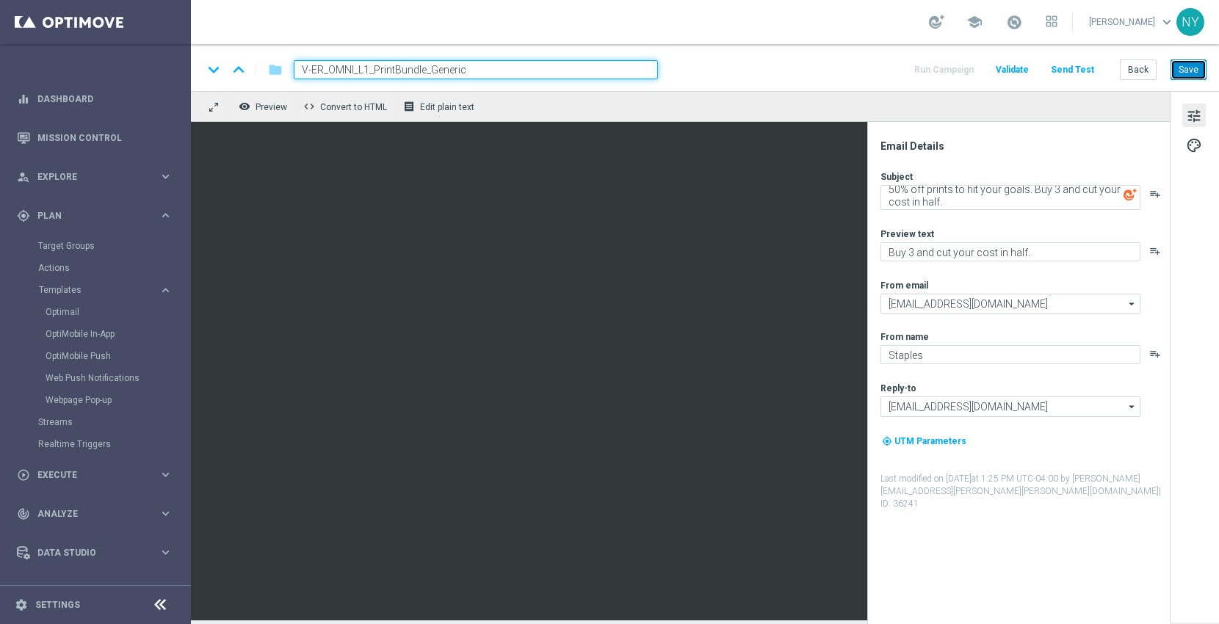
click at [1198, 67] on button "Save" at bounding box center [1189, 69] width 36 height 21
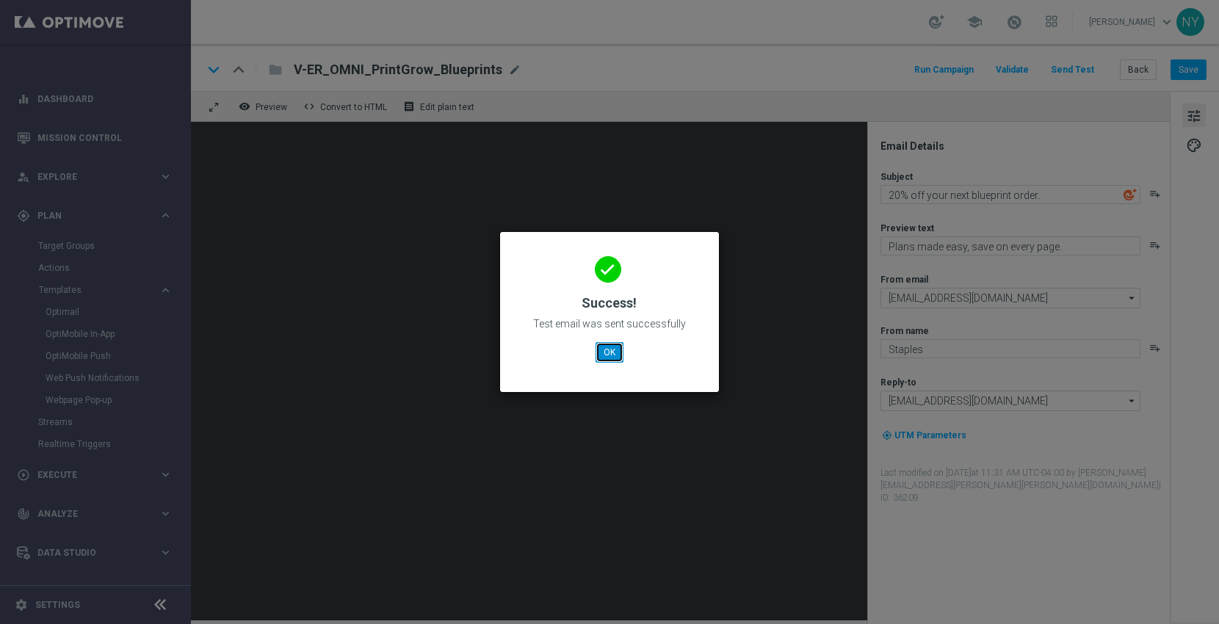
click at [613, 347] on button "OK" at bounding box center [610, 352] width 28 height 21
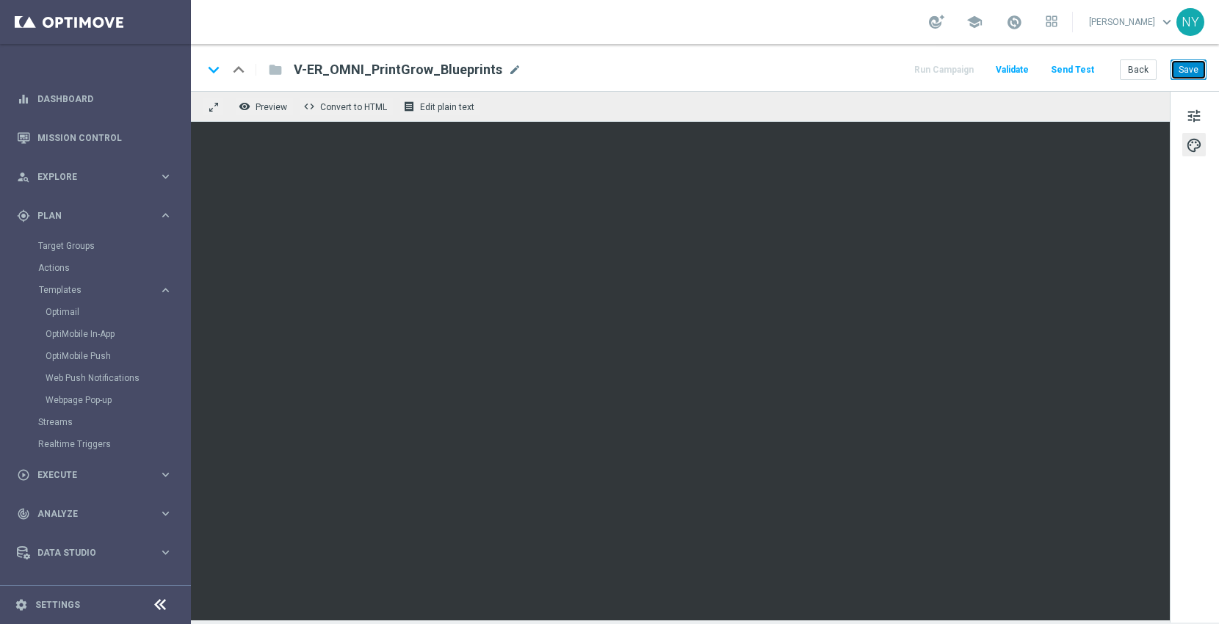
click at [1183, 68] on button "Save" at bounding box center [1189, 69] width 36 height 21
click at [1066, 65] on button "Send Test" at bounding box center [1073, 70] width 48 height 20
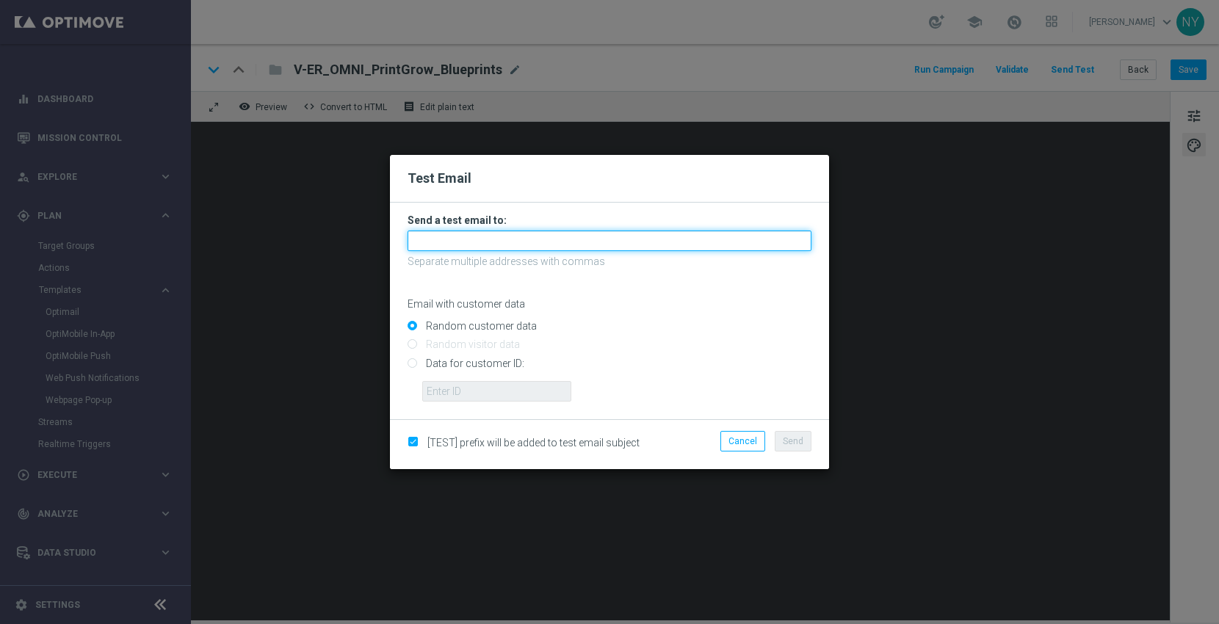
click at [438, 246] on input "text" at bounding box center [610, 241] width 404 height 21
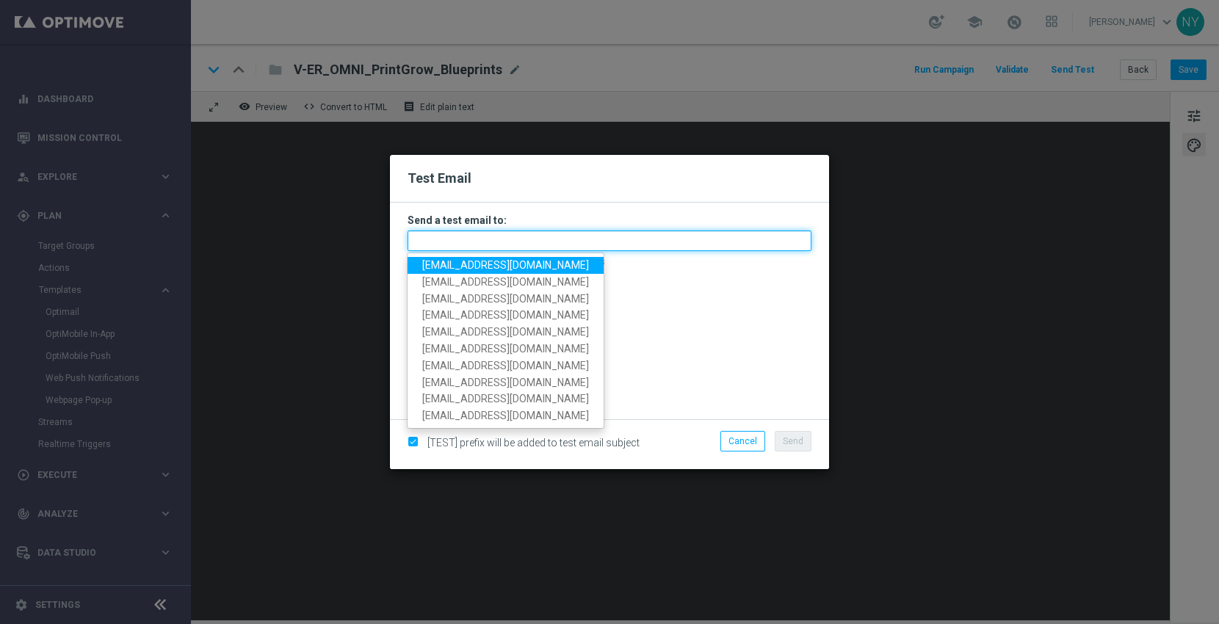
paste input "neilyetts3-bfuu1@litmusemail.com"
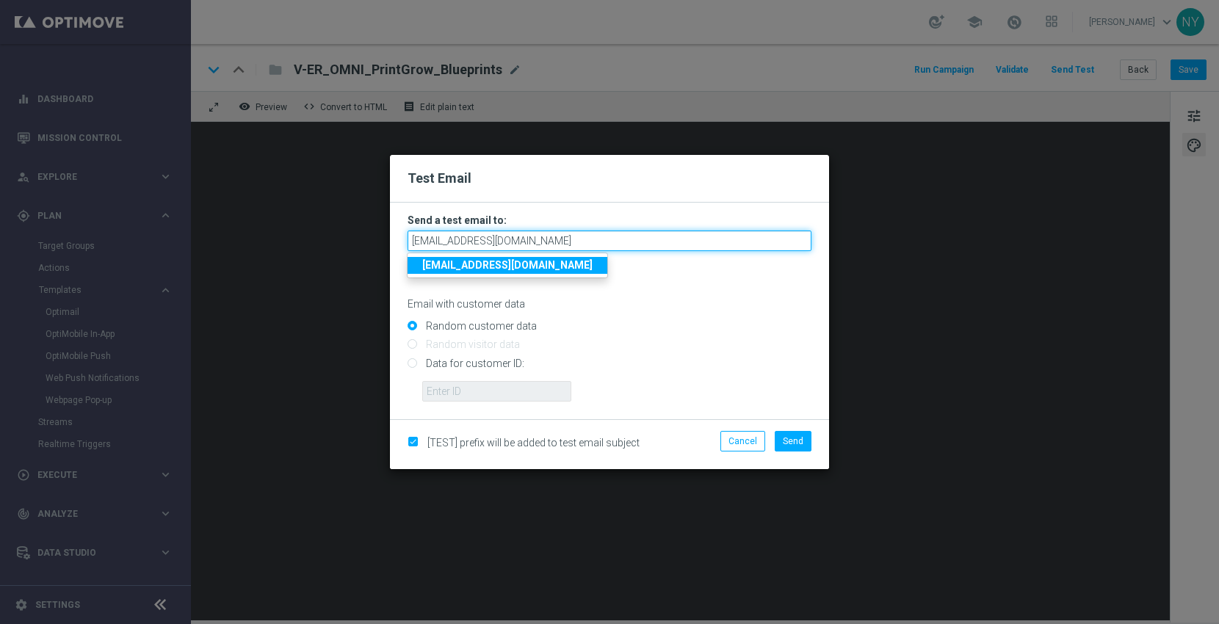
type input "neilyetts3-bfuu1@litmusemail.com"
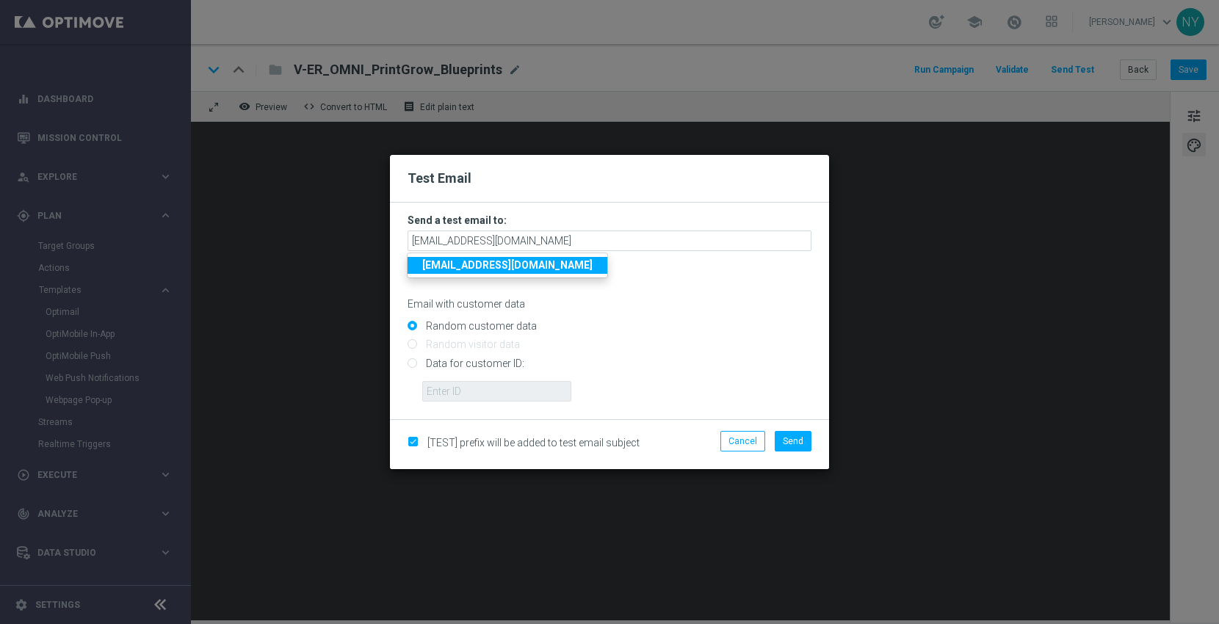
click at [650, 324] on input "Random customer data" at bounding box center [610, 332] width 404 height 21
click at [413, 364] on input "Data for customer ID:" at bounding box center [610, 369] width 404 height 21
radio input "true"
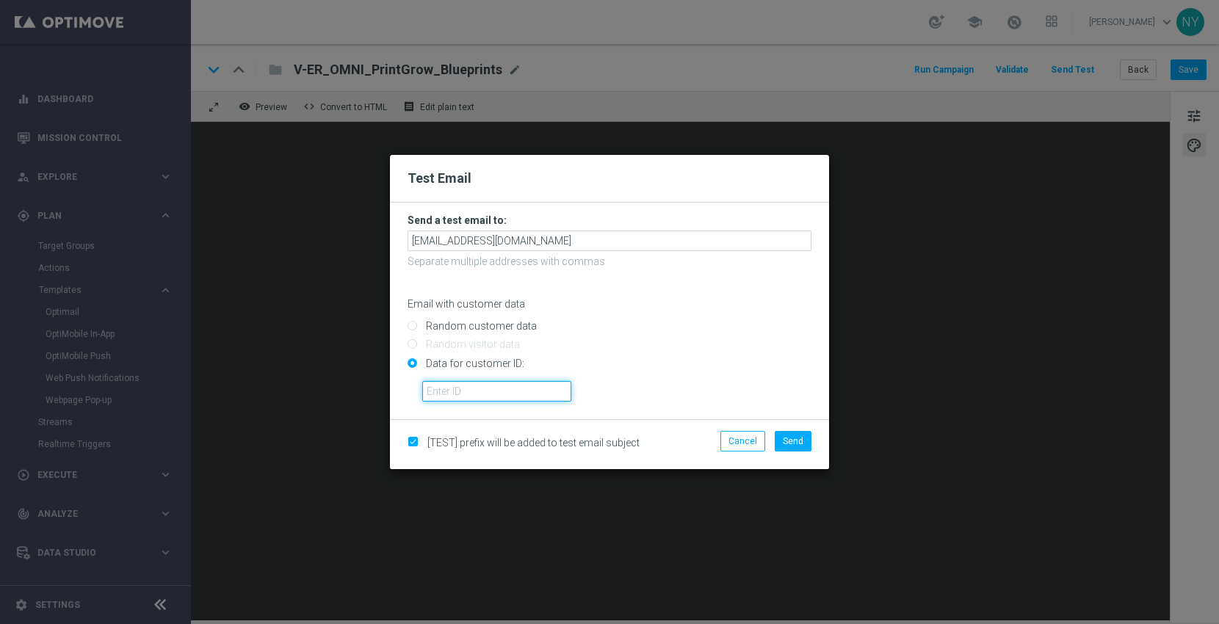
click at [434, 396] on input "text" at bounding box center [496, 391] width 149 height 21
click at [438, 391] on input "text" at bounding box center [496, 391] width 149 height 21
paste input "10000006208"
type input "10000006208"
click at [787, 441] on span "Send" at bounding box center [793, 441] width 21 height 10
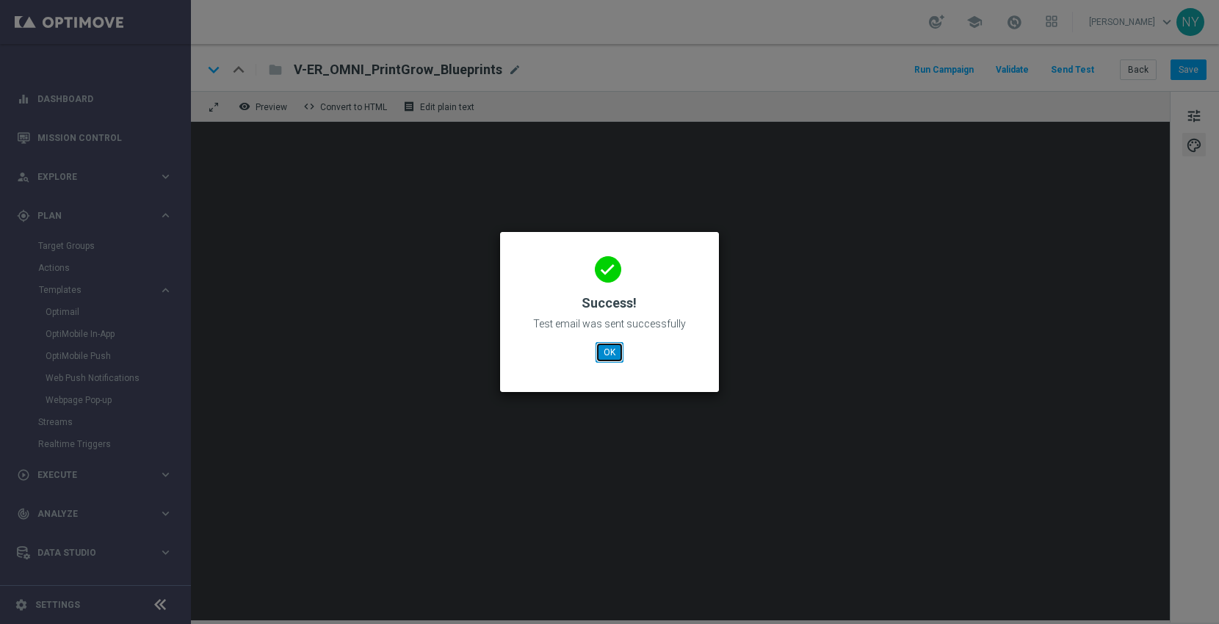
click at [604, 349] on button "OK" at bounding box center [610, 352] width 28 height 21
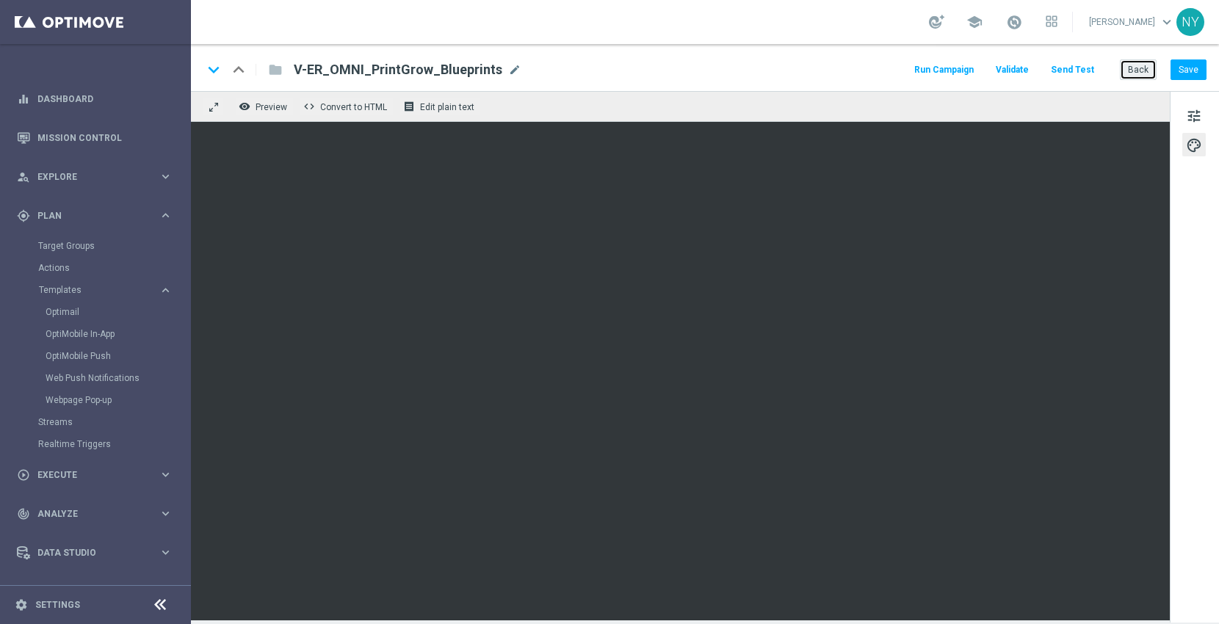
click at [1133, 70] on button "Back" at bounding box center [1138, 69] width 37 height 21
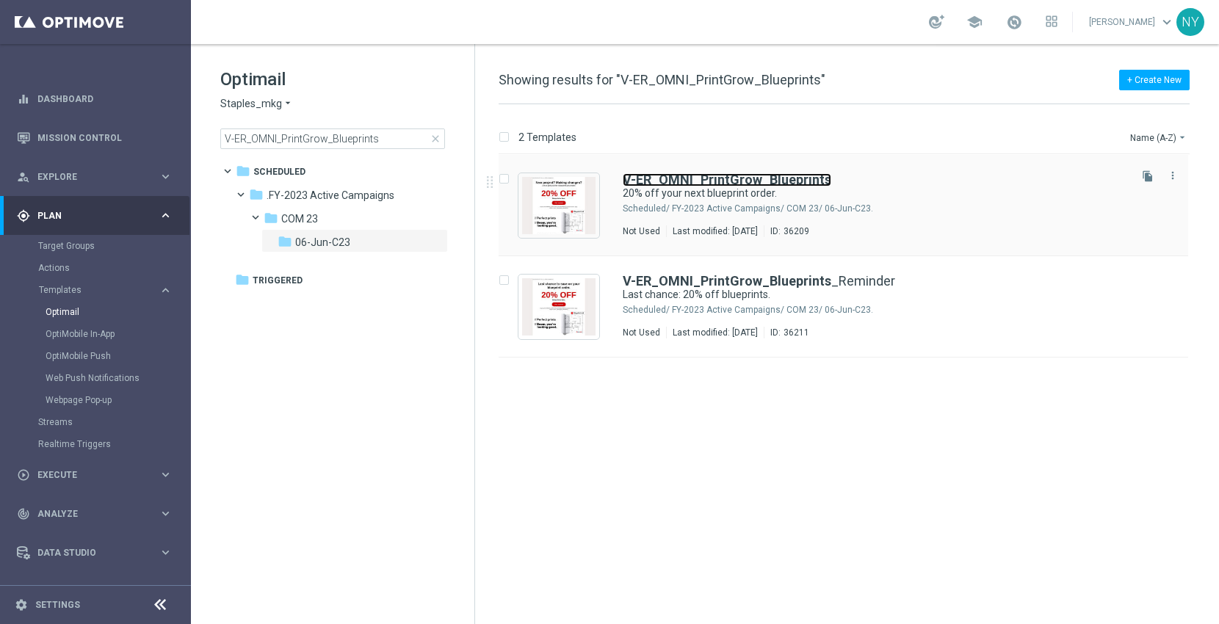
click at [726, 178] on b "V-ER_OMNI_PrintGrow_Blueprints" at bounding box center [727, 179] width 209 height 15
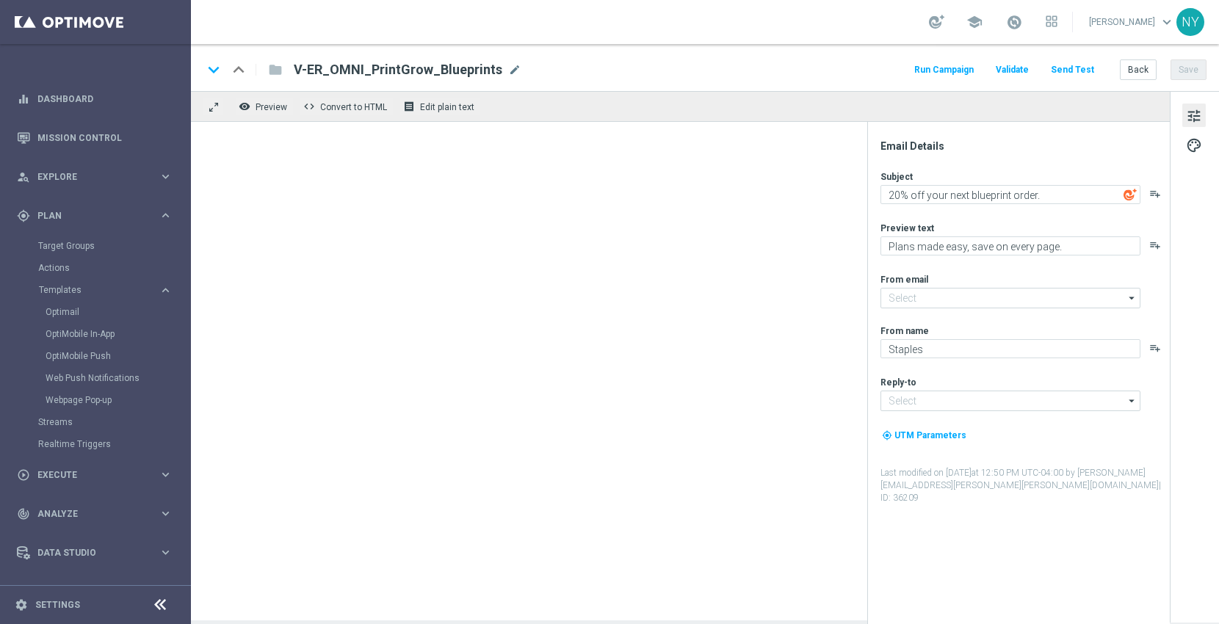
type input "[EMAIL_ADDRESS][DOMAIN_NAME]"
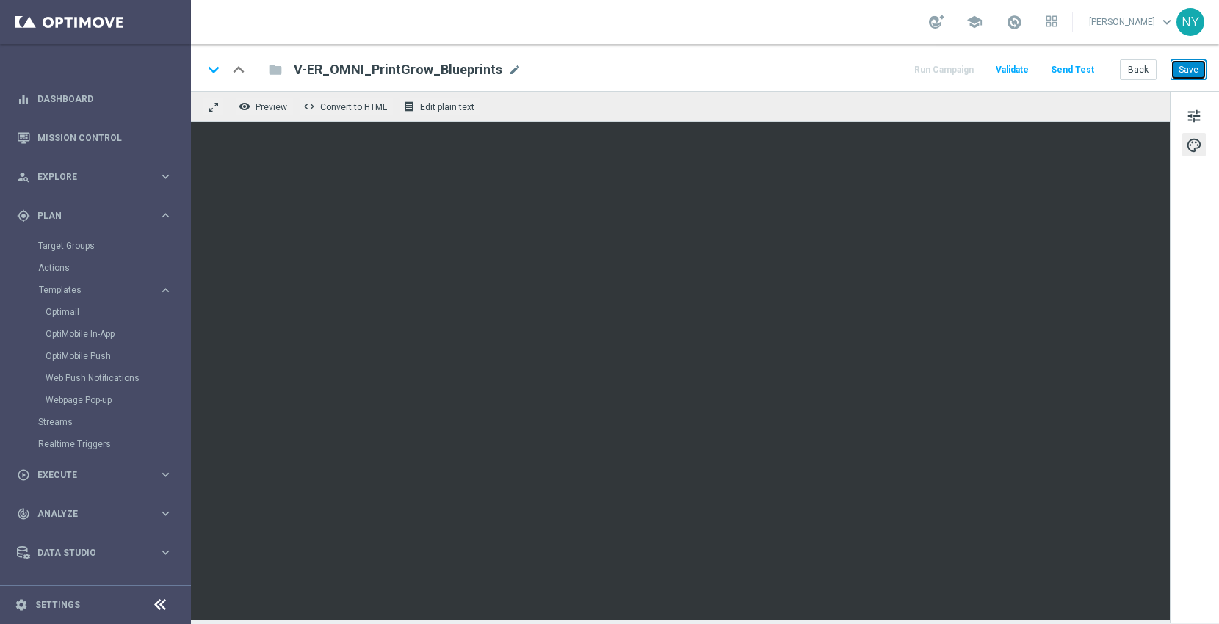
click at [1193, 72] on button "Save" at bounding box center [1189, 69] width 36 height 21
click at [1143, 70] on button "Back" at bounding box center [1138, 69] width 37 height 21
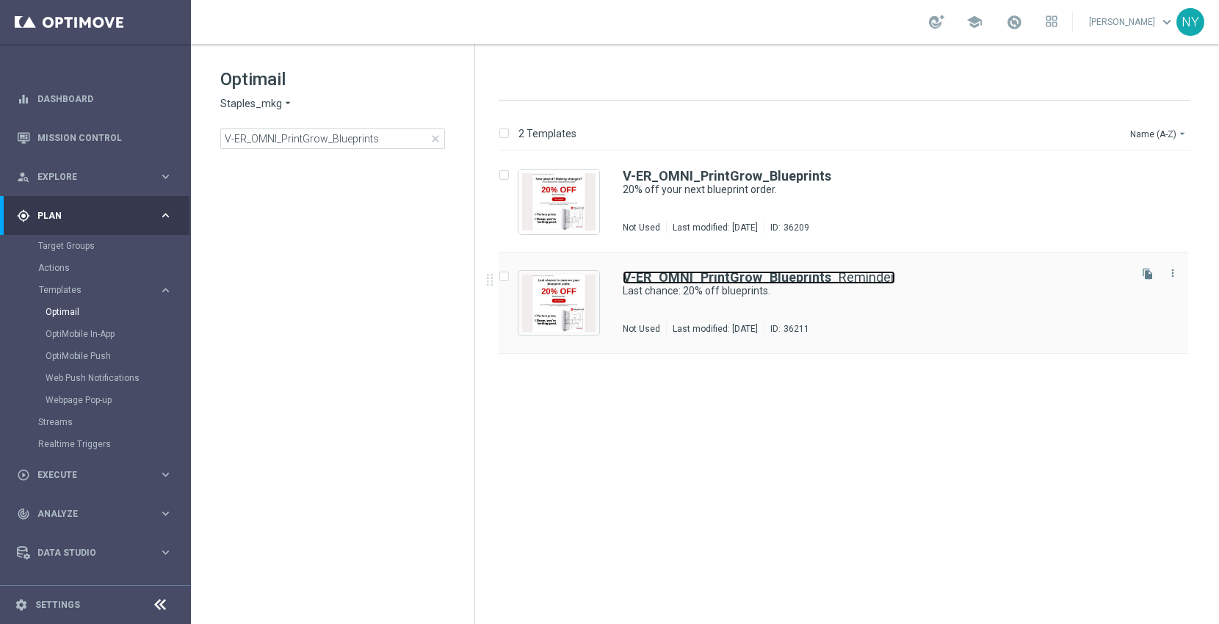
click at [693, 276] on b "V-ER_OMNI_PrintGrow_Blueprints" at bounding box center [727, 277] width 209 height 15
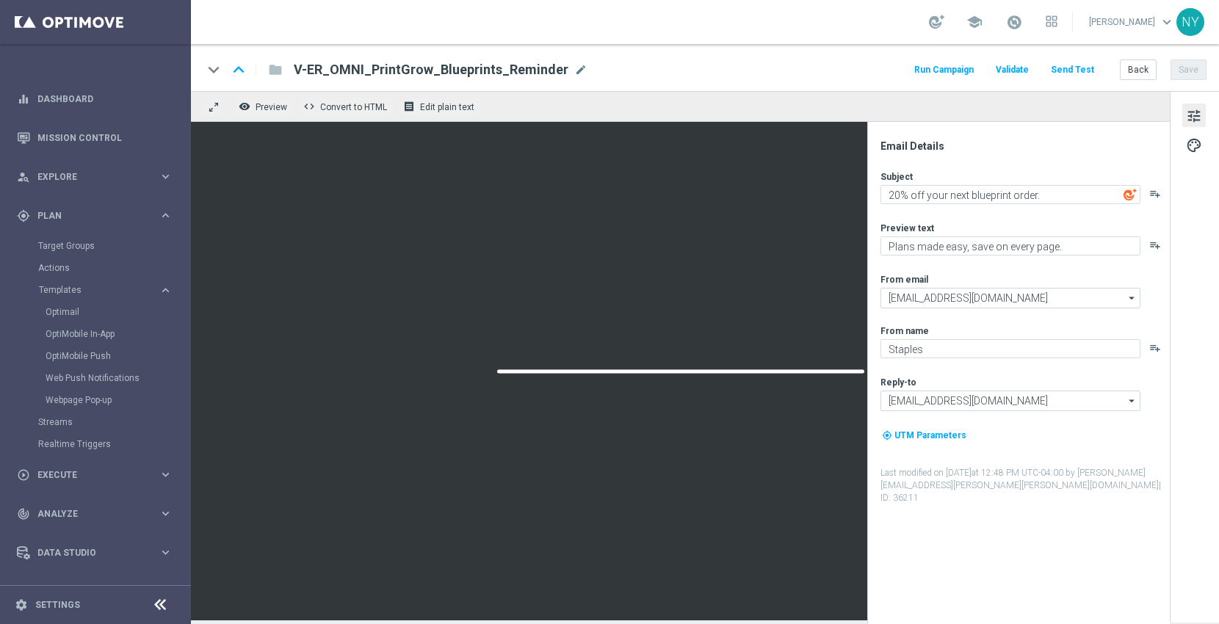
type textarea "Last chance: 20% off blueprints."
type textarea "Final days to save big on every blueprint order."
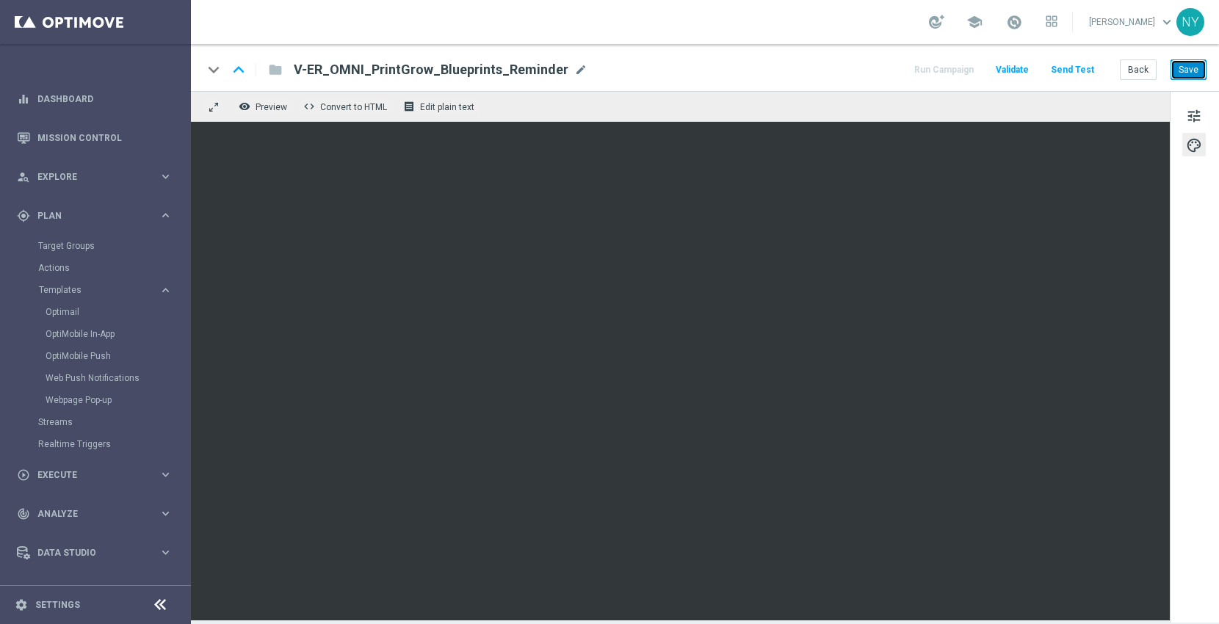
click at [1196, 75] on button "Save" at bounding box center [1189, 69] width 36 height 21
click at [1185, 68] on button "Save" at bounding box center [1189, 69] width 36 height 21
click at [1079, 68] on button "Send Test" at bounding box center [1073, 70] width 48 height 20
click at [1060, 66] on button "Send Test" at bounding box center [1073, 70] width 48 height 20
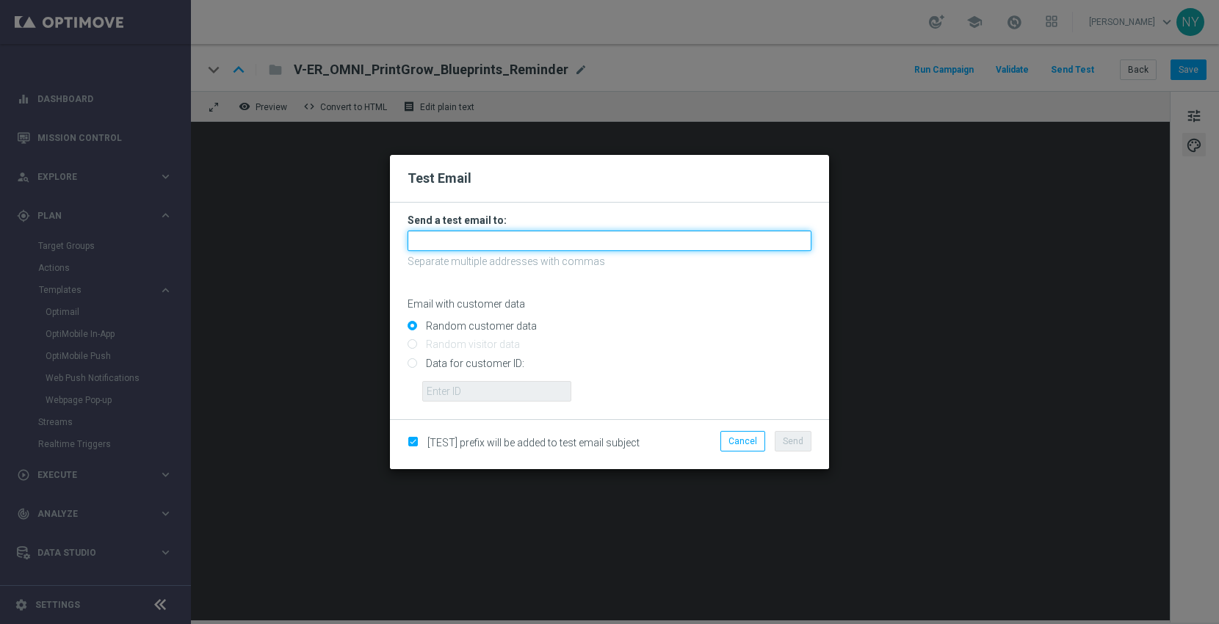
click at [436, 242] on input "text" at bounding box center [610, 241] width 404 height 21
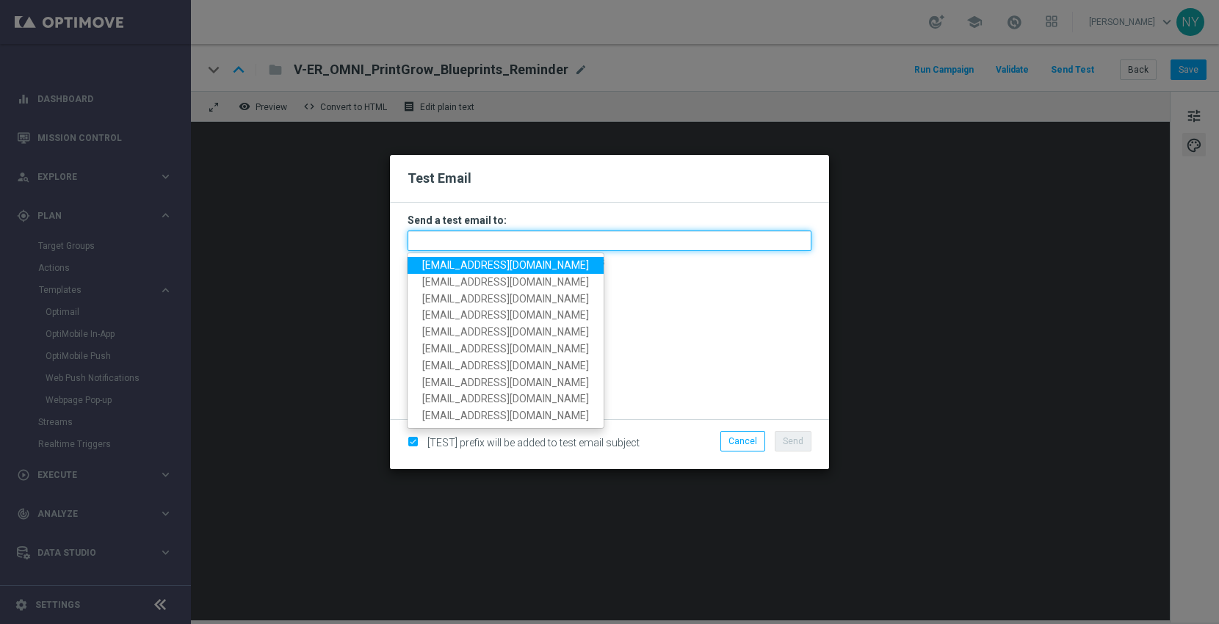
paste input "neilyetts3-bfvjl@litmusemail.com"
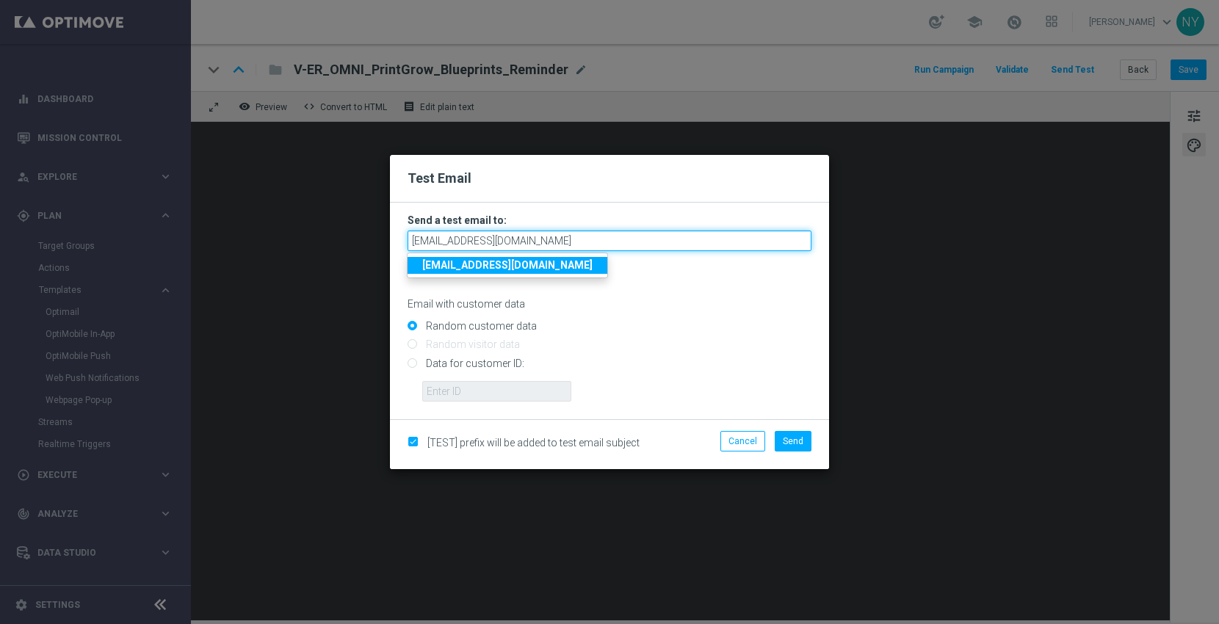
type input "neilyetts3-bfvjl@litmusemail.com"
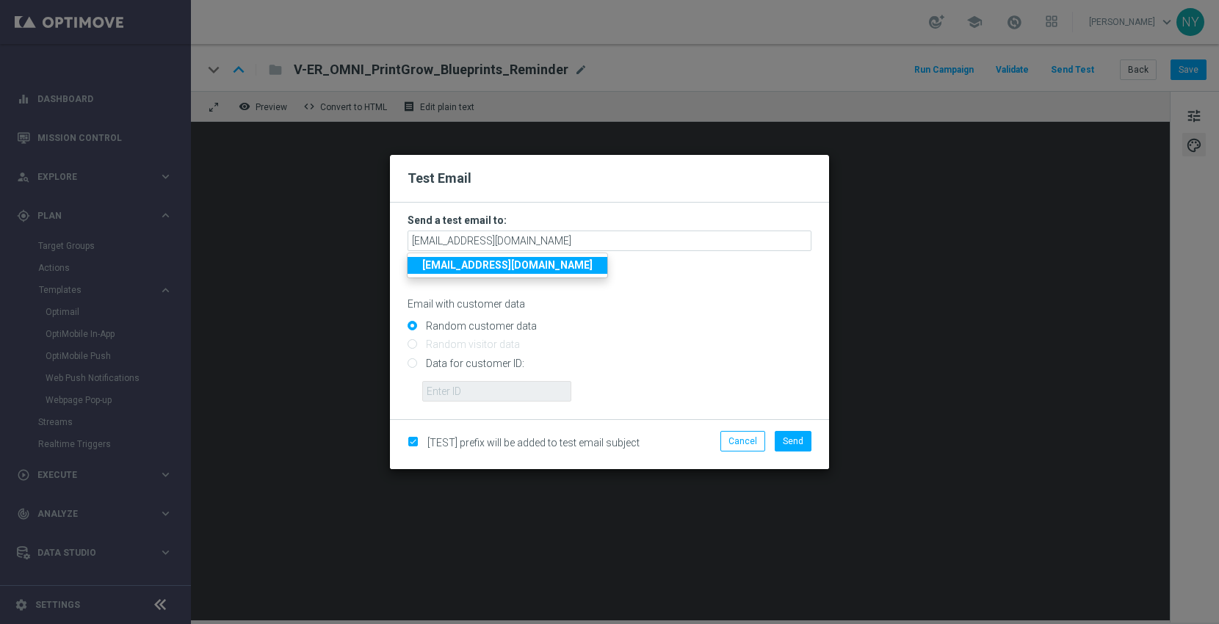
click at [414, 360] on input "Data for customer ID:" at bounding box center [610, 369] width 404 height 21
radio input "true"
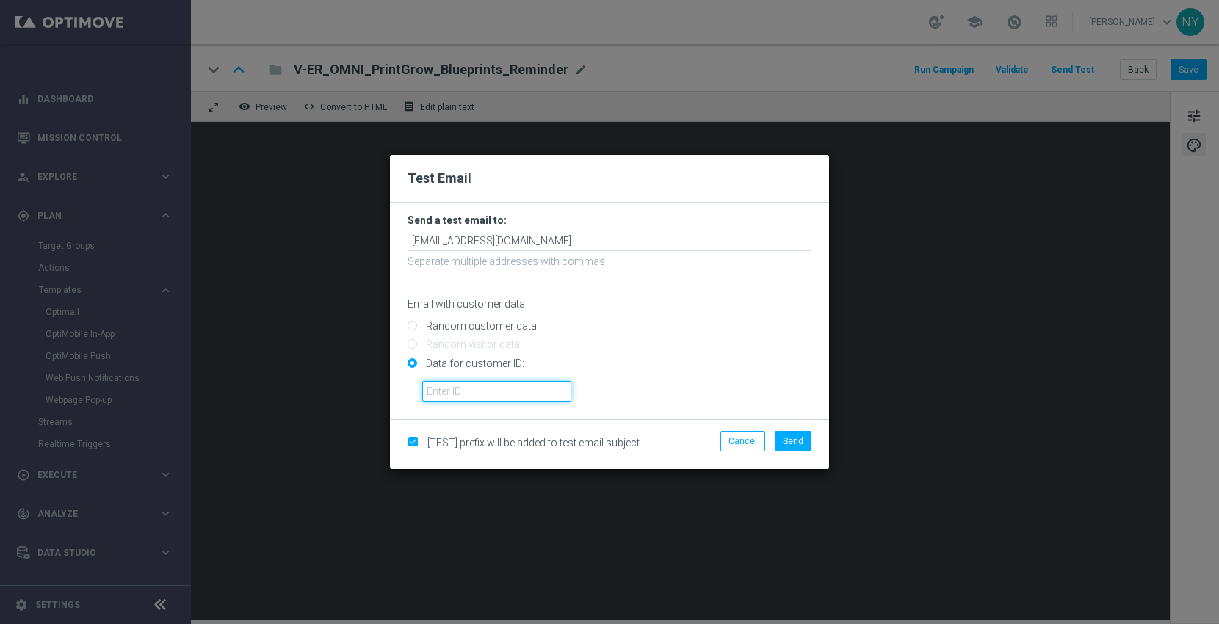
click at [479, 397] on input "text" at bounding box center [496, 391] width 149 height 21
click at [461, 389] on input "text" at bounding box center [496, 391] width 149 height 21
paste input "10000006208"
type input "10000006208"
click at [795, 433] on button "Send" at bounding box center [793, 441] width 37 height 21
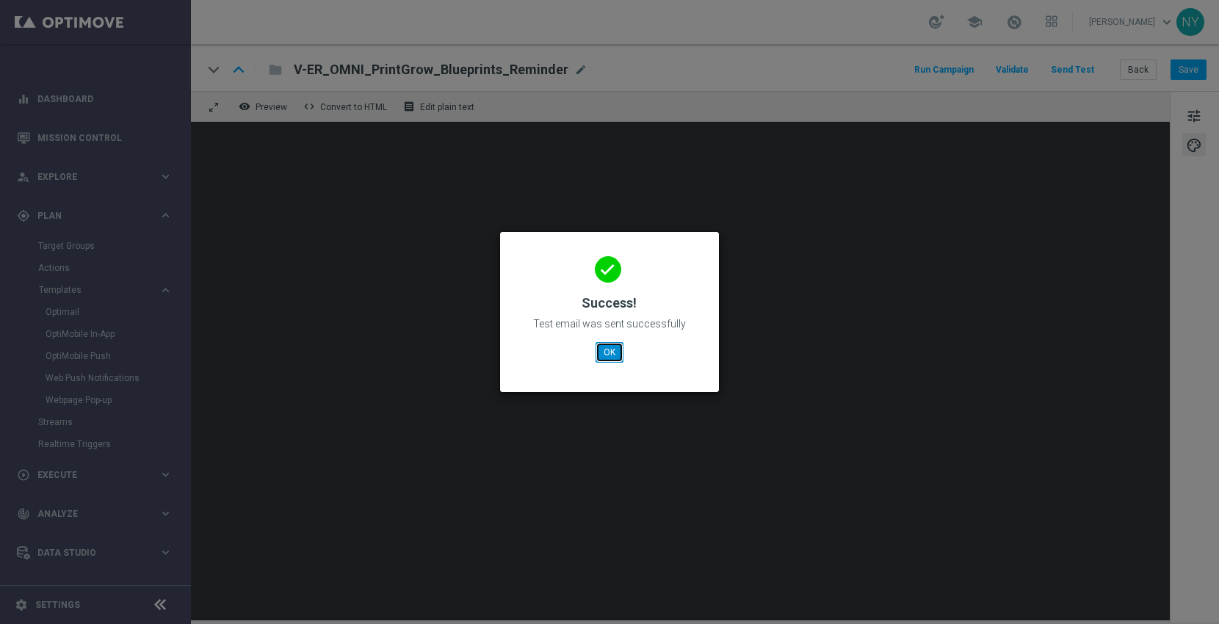
click at [610, 358] on button "OK" at bounding box center [610, 352] width 28 height 21
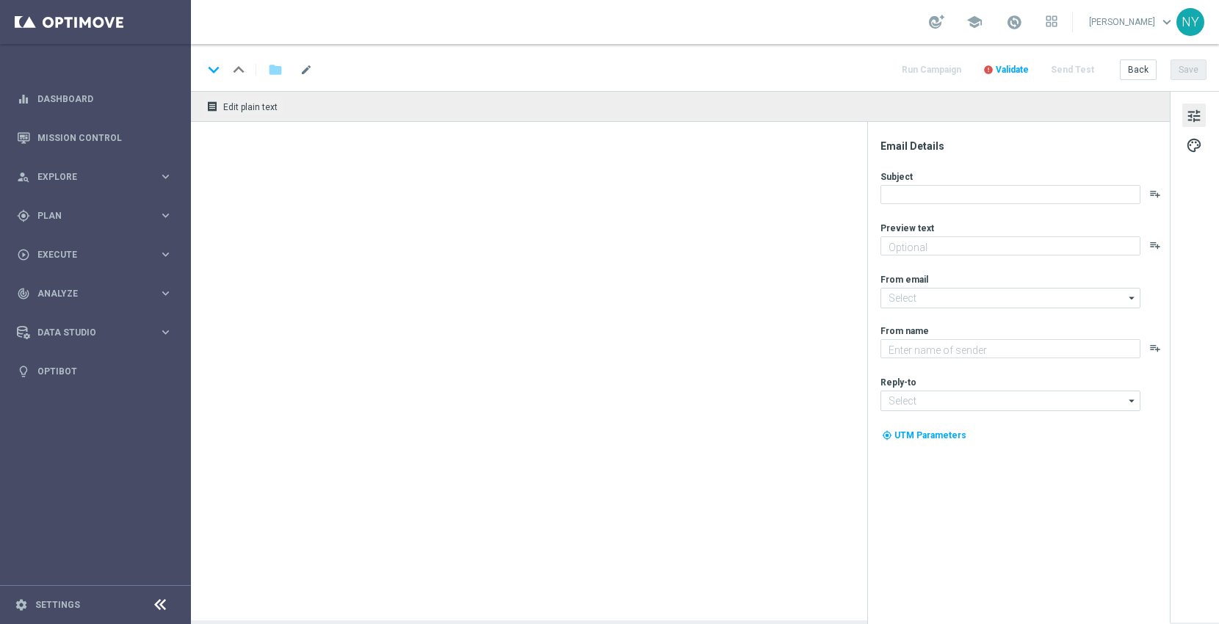
type textarea "Plans made easy, save on every page."
type textarea "Staples"
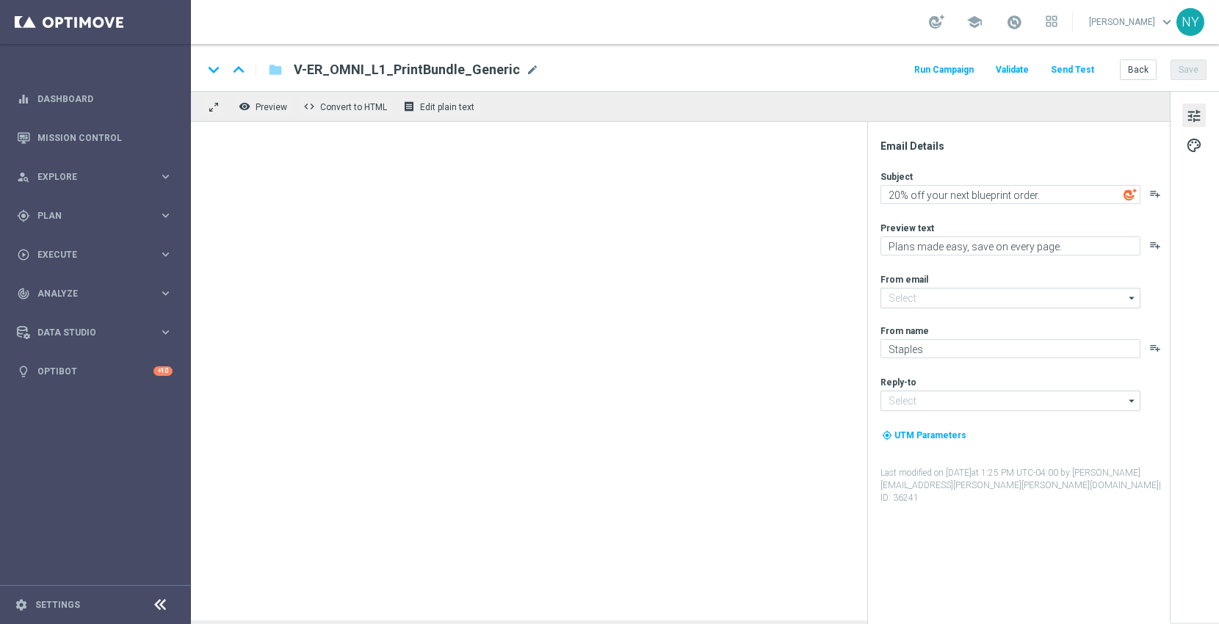
type input "[EMAIL_ADDRESS][DOMAIN_NAME]"
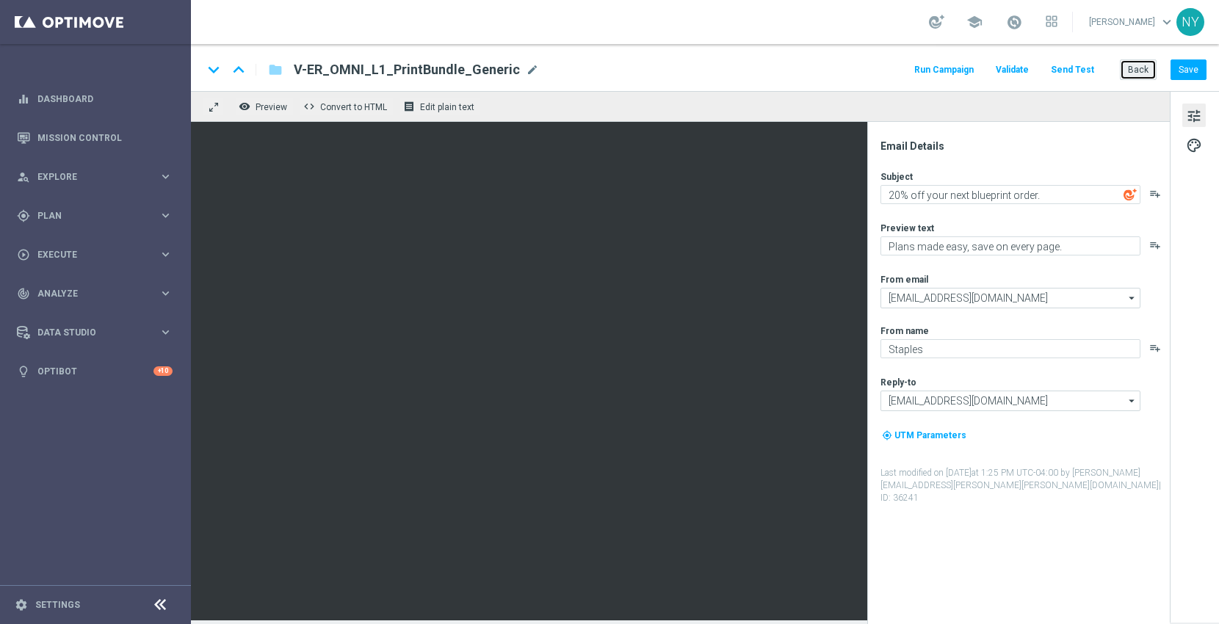
click at [1141, 68] on button "Back" at bounding box center [1138, 69] width 37 height 21
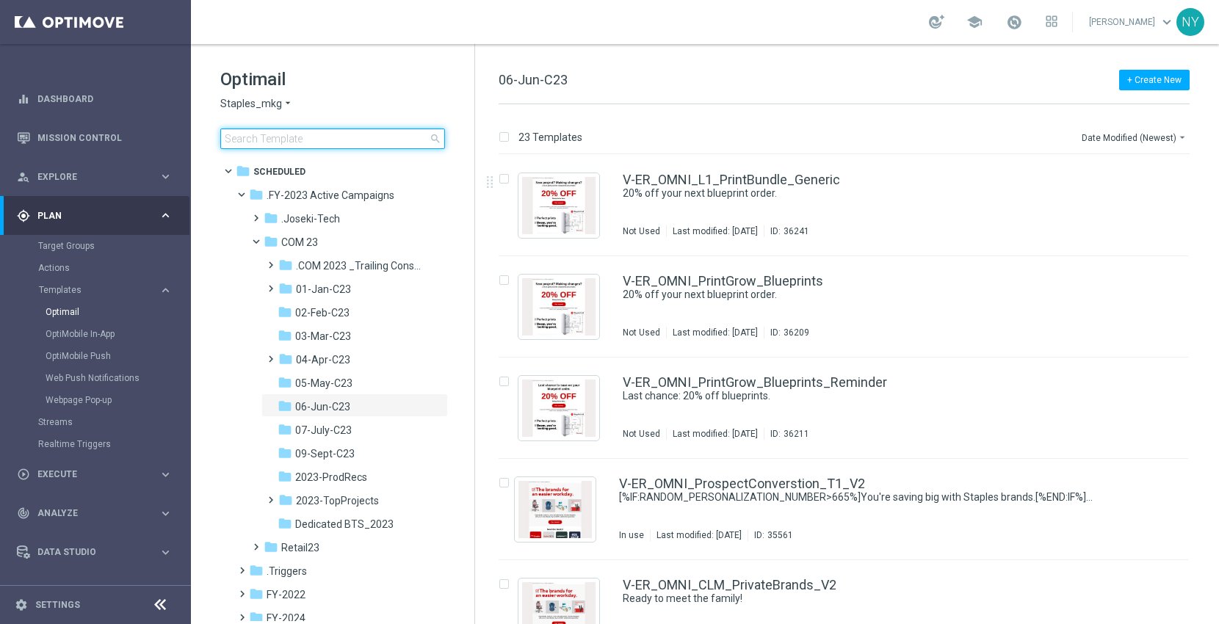
click at [269, 140] on input at bounding box center [332, 139] width 225 height 21
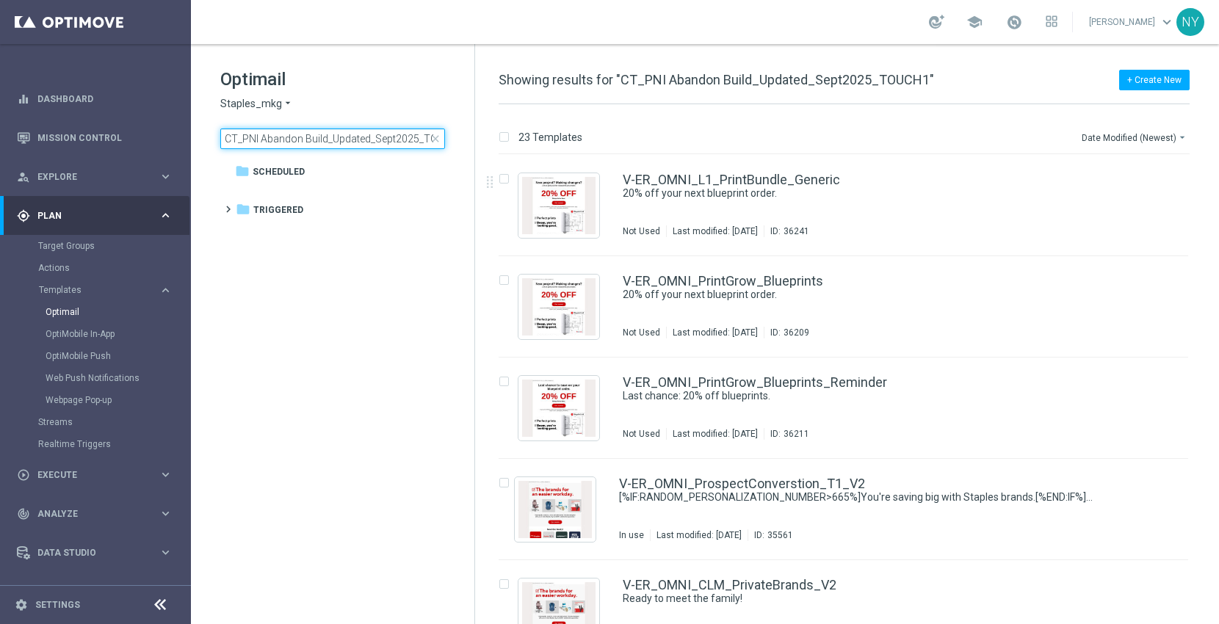
scroll to position [0, 26]
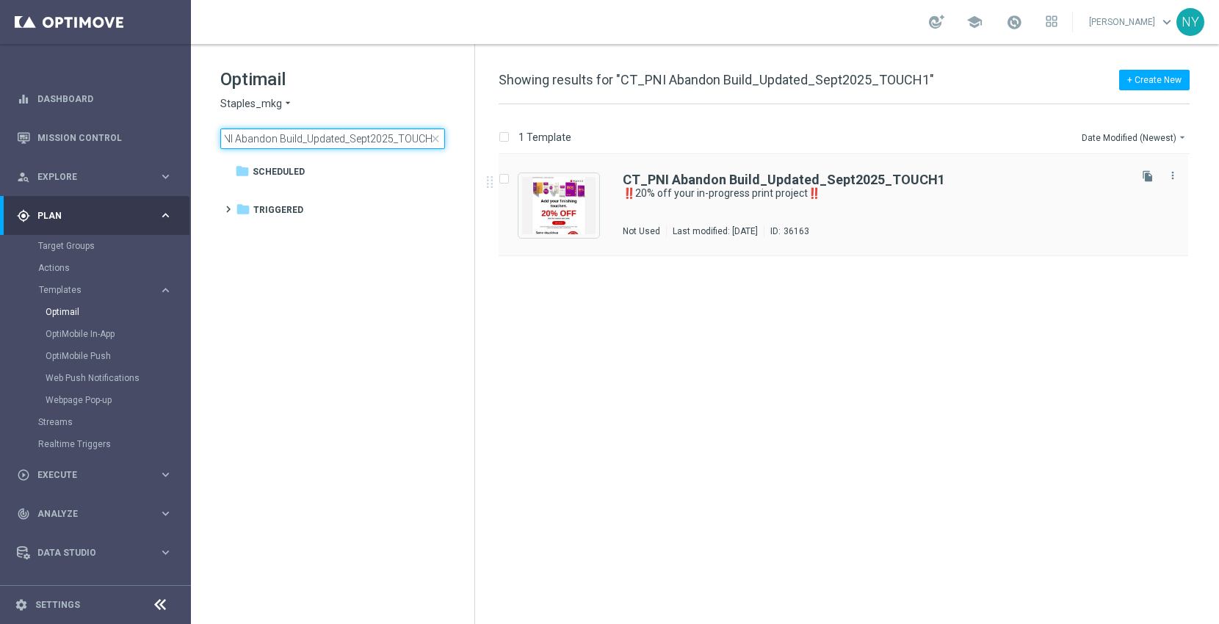
type input "CT_PNI Abandon Build_Updated_Sept2025_TOUCH1"
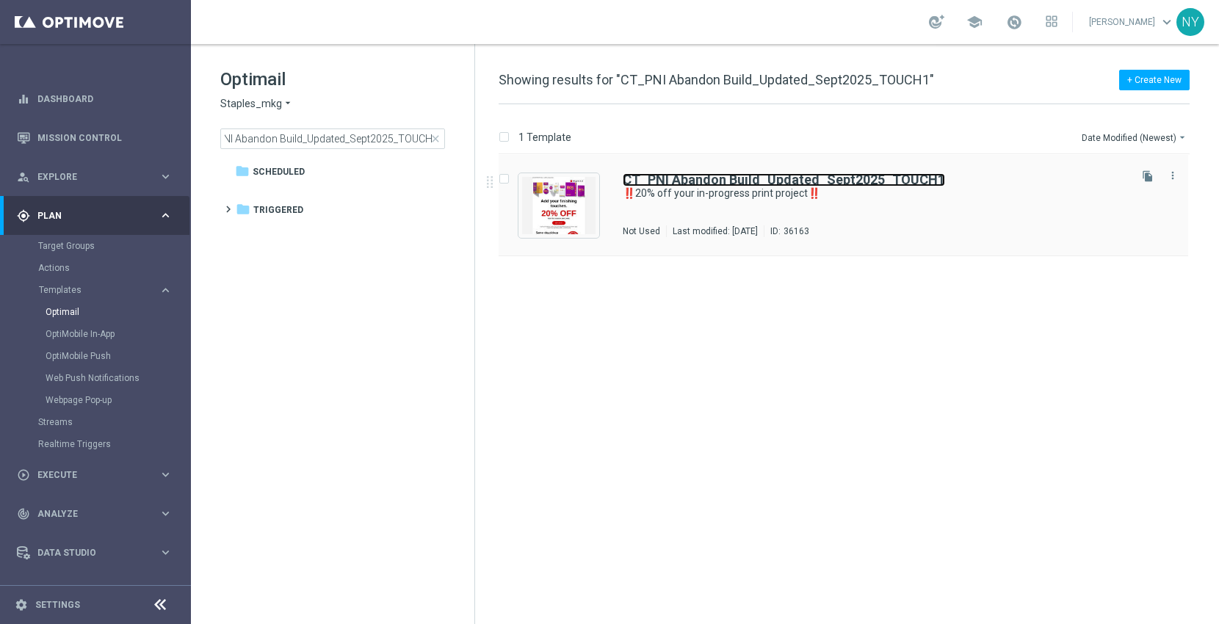
click at [742, 177] on b "CT_PNI Abandon Build_Updated_Sept2025_TOUCH1" at bounding box center [784, 179] width 322 height 15
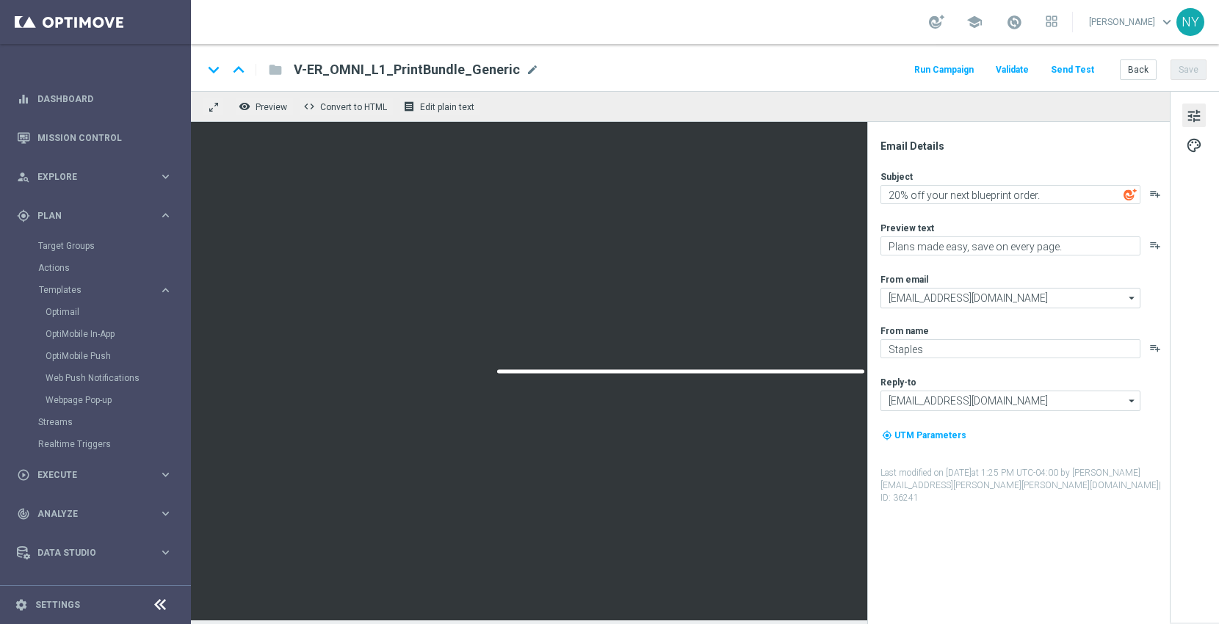
type textarea "‼️20% off your in-progress print project‼️"
type textarea "Finish your print project today and save!"
type input "[EMAIL_ADDRESS][DOMAIN_NAME]"
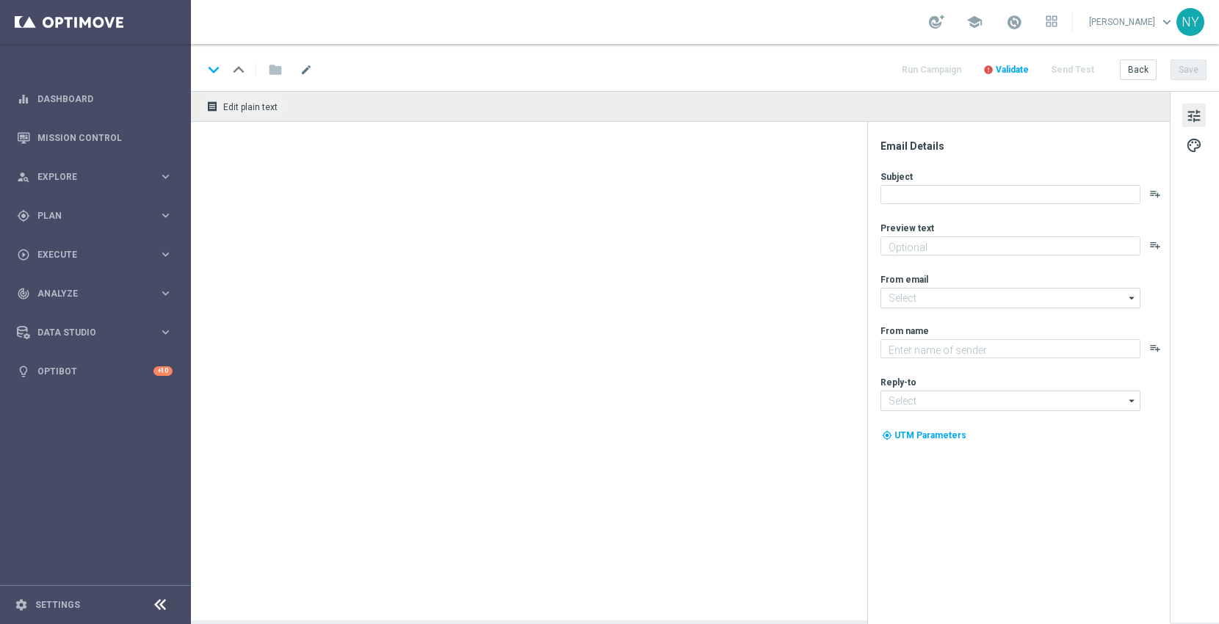
type textarea "Finish your print project [DATE] and save!"
type input "[EMAIL_ADDRESS][DOMAIN_NAME]"
type textarea "Staples"
type input "[EMAIL_ADDRESS][DOMAIN_NAME]"
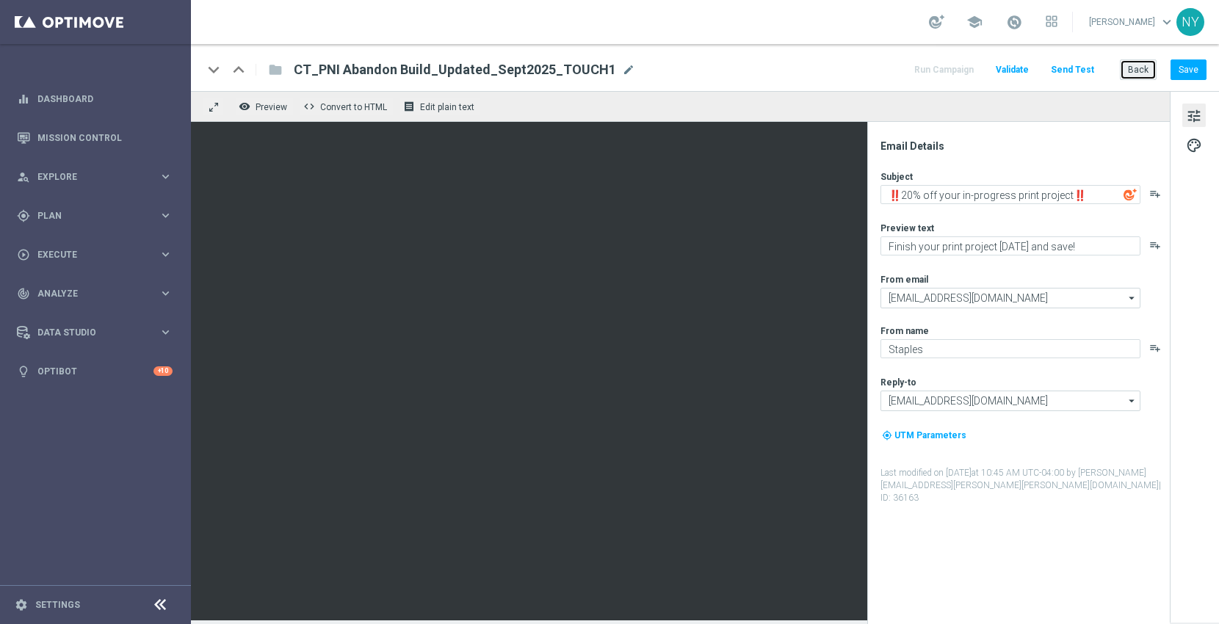
click at [1139, 70] on button "Back" at bounding box center [1138, 69] width 37 height 21
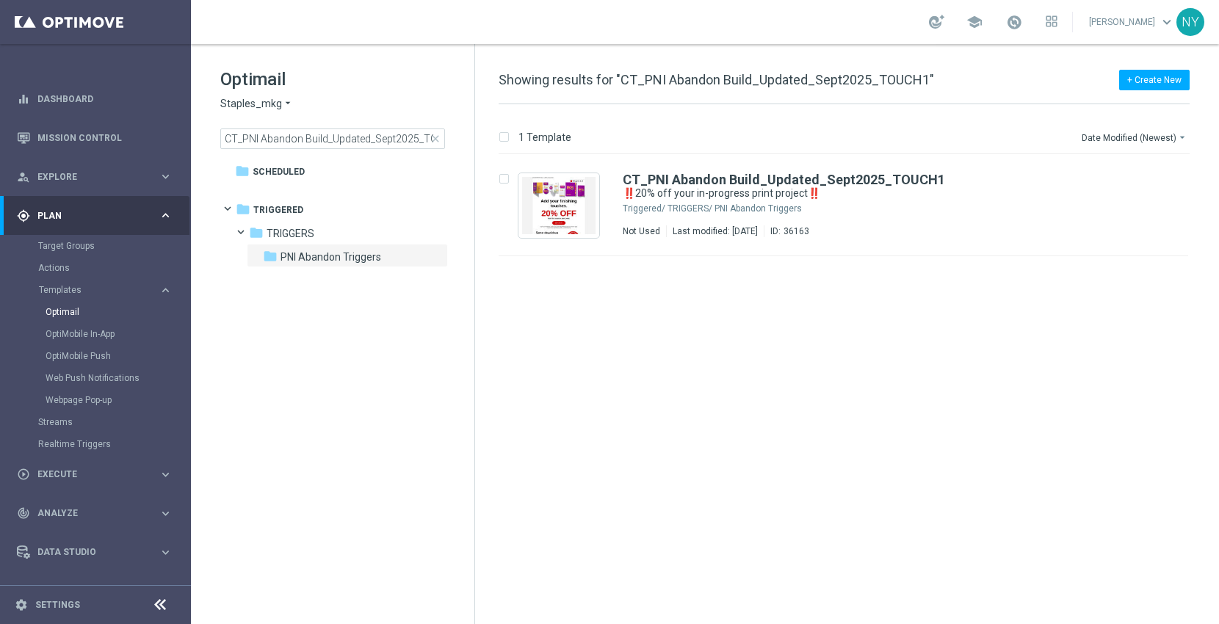
click at [433, 140] on span "close" at bounding box center [436, 139] width 12 height 12
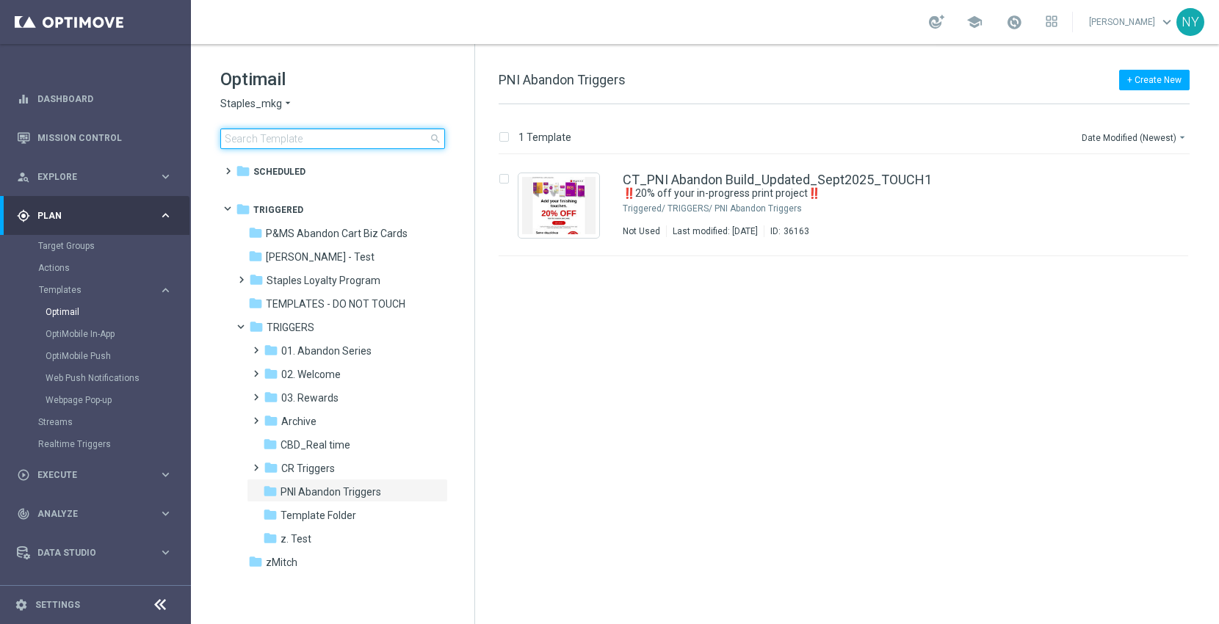
click at [302, 134] on input at bounding box center [332, 139] width 225 height 21
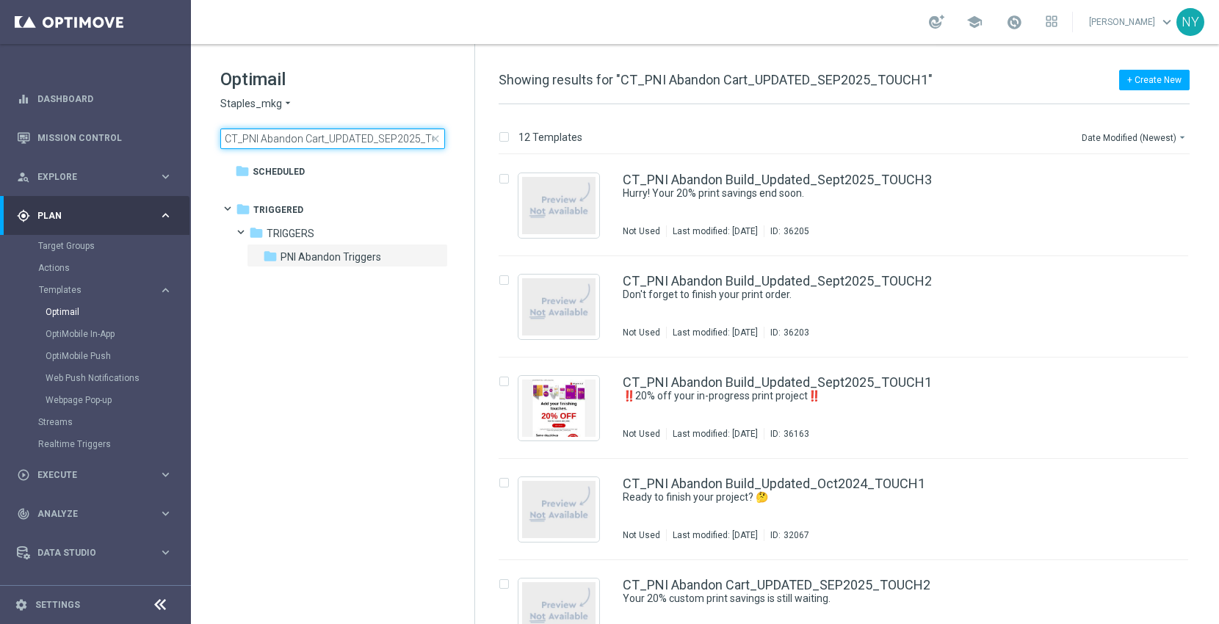
scroll to position [0, 27]
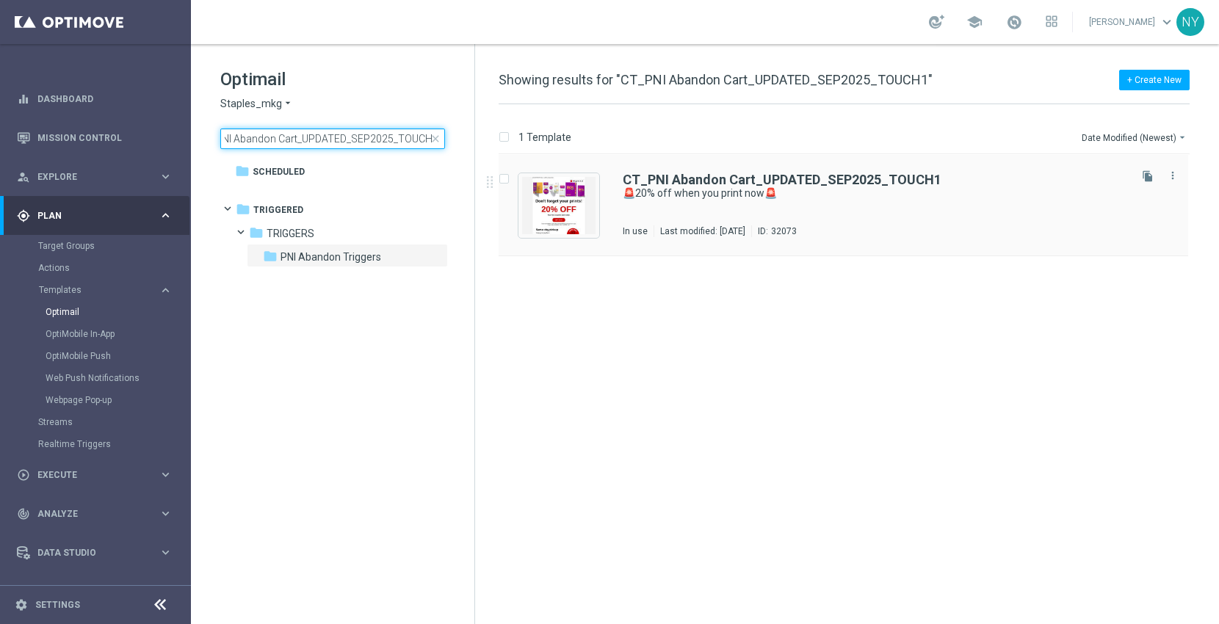
type input "CT_PNI Abandon Cart_UPDATED_SEP2025_TOUCH1"
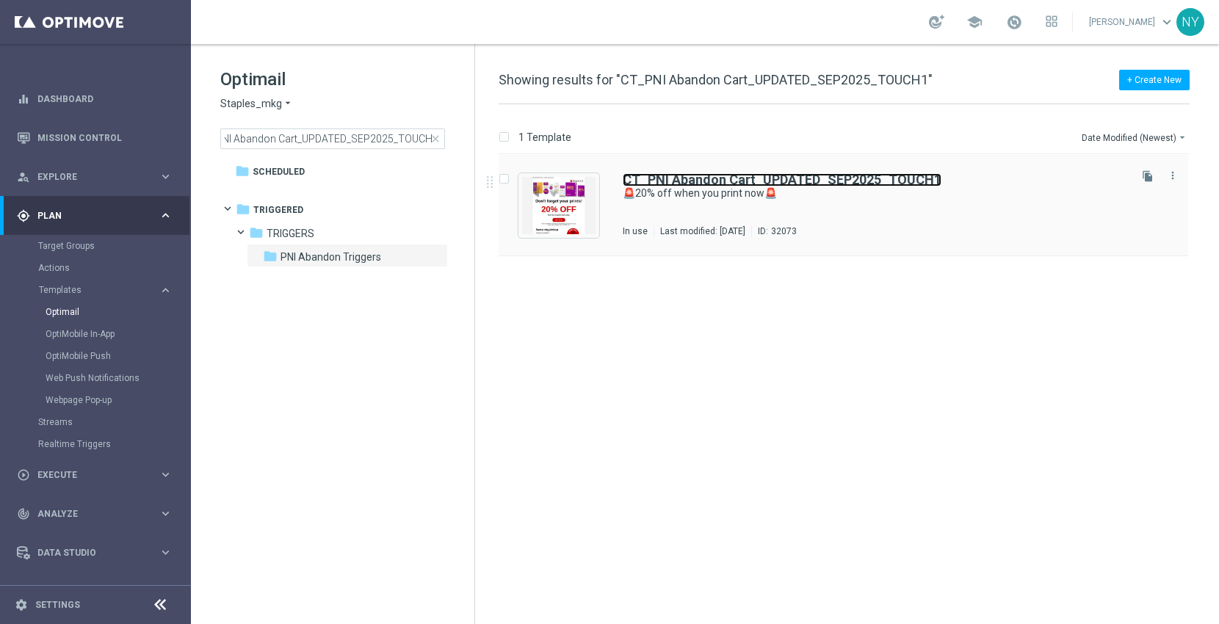
click at [773, 176] on b "CT_PNI Abandon Cart_UPDATED_SEP2025_TOUCH1" at bounding box center [782, 179] width 319 height 15
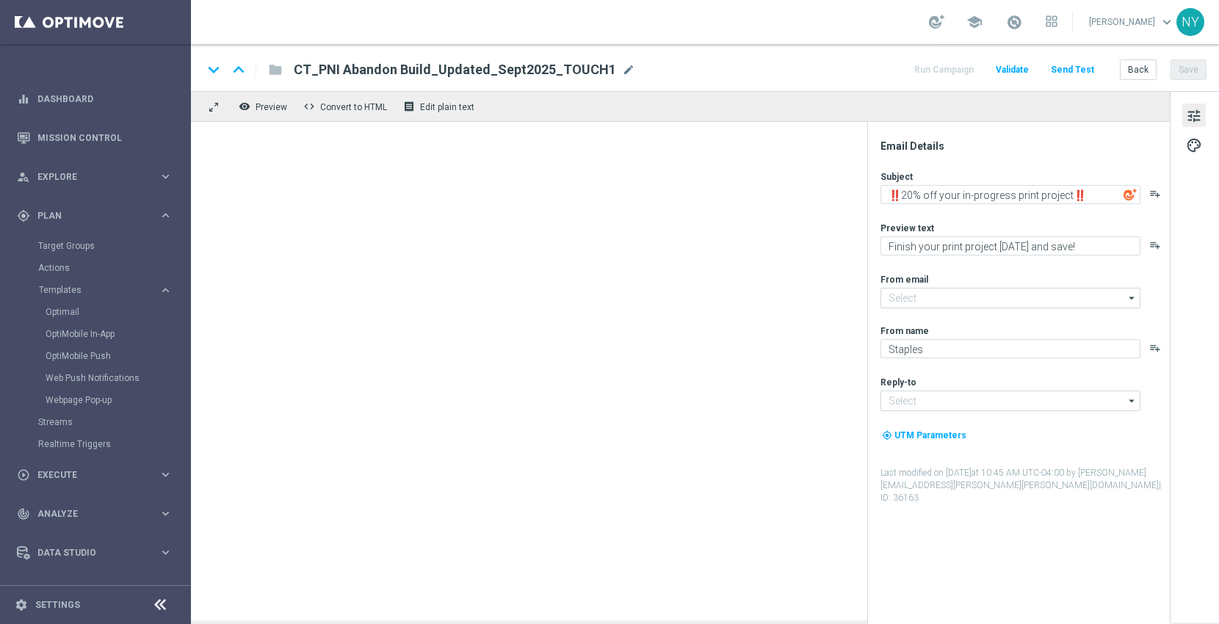
type input "[EMAIL_ADDRESS][DOMAIN_NAME]"
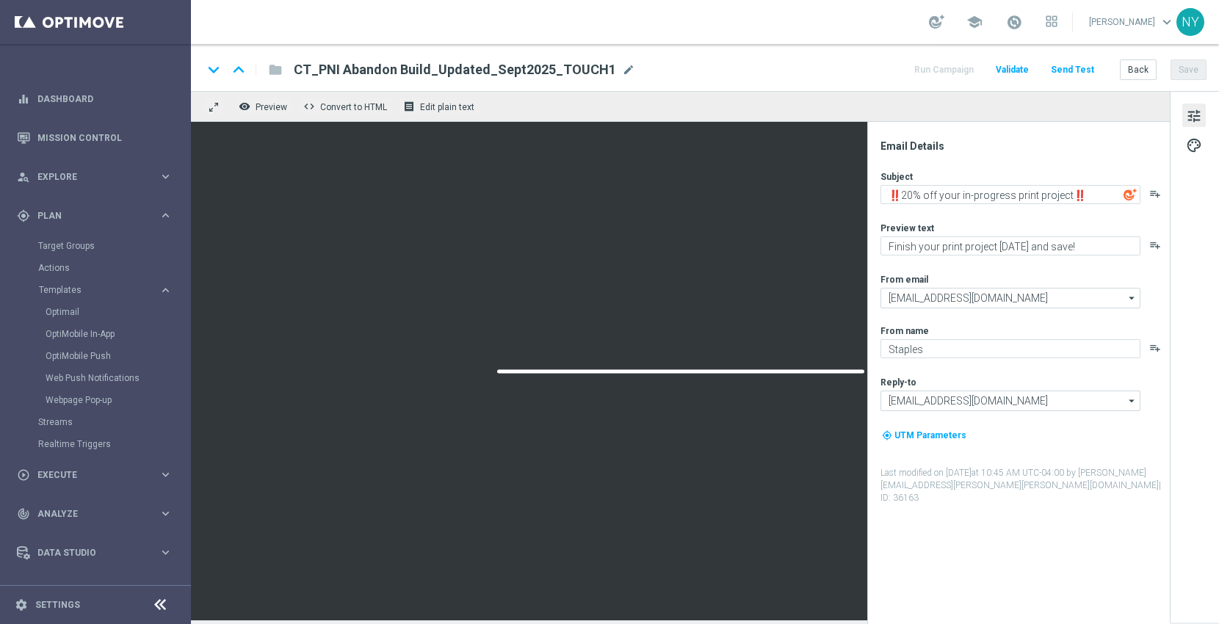
type textarea "🚨20% off when you print now🚨"
type textarea "Your prints are waiting."
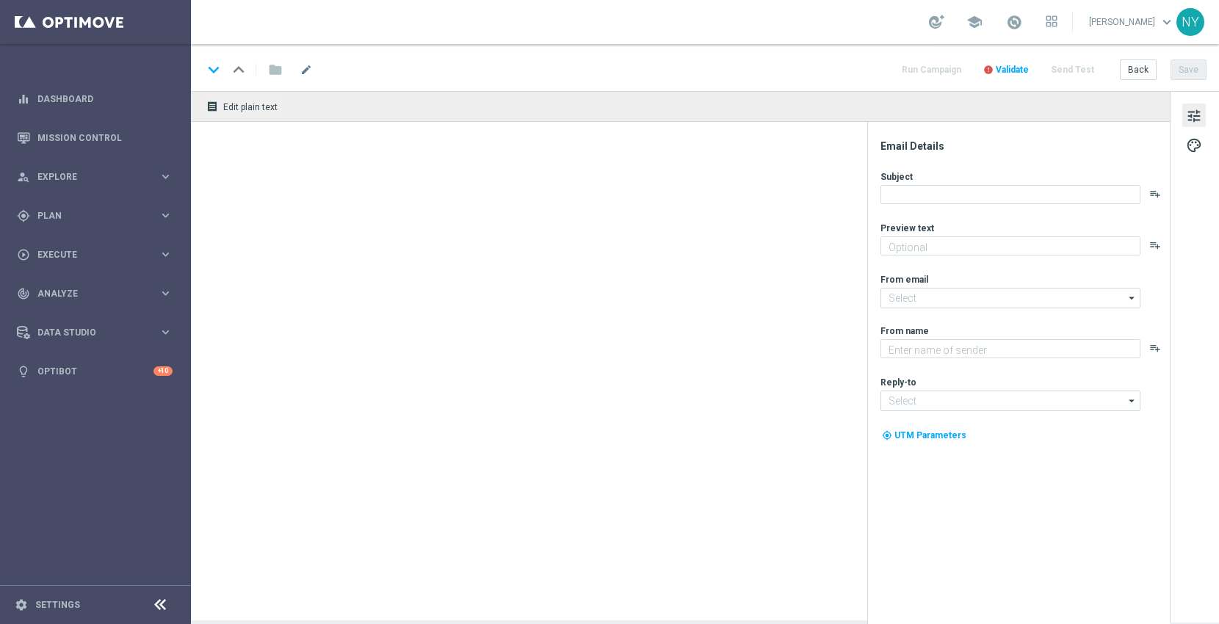
type textarea "Your prints are waiting."
type input "[EMAIL_ADDRESS][DOMAIN_NAME]"
type textarea "Staples"
type input "[EMAIL_ADDRESS][DOMAIN_NAME]"
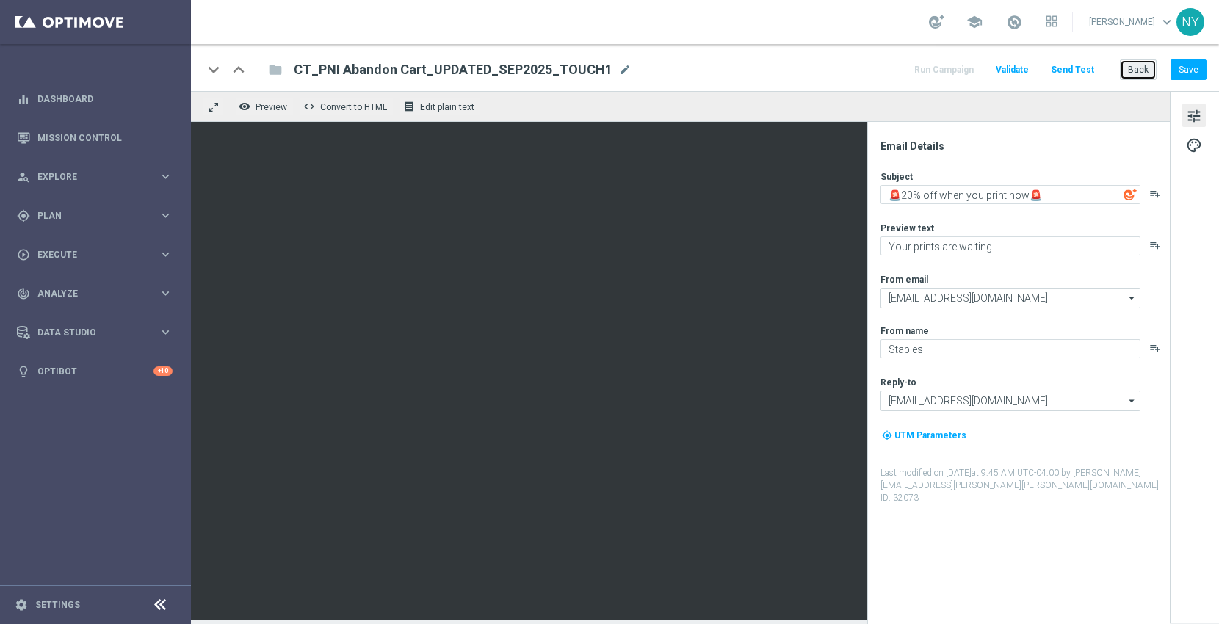
click at [1147, 71] on button "Back" at bounding box center [1138, 69] width 37 height 21
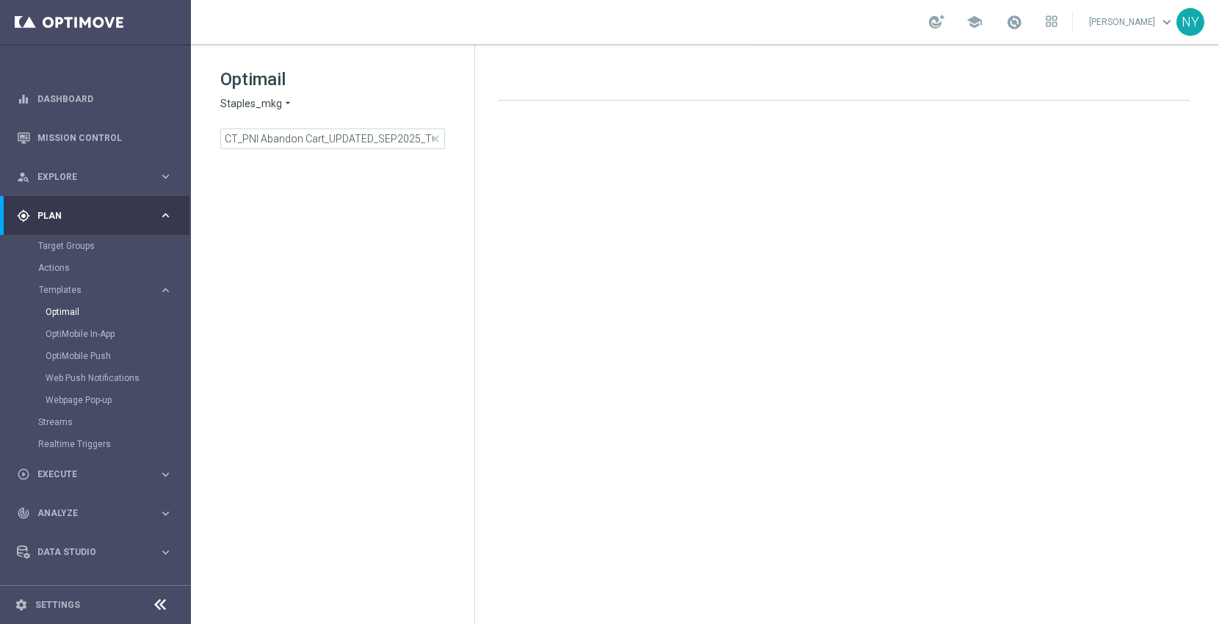
click at [435, 140] on span "close" at bounding box center [436, 139] width 12 height 12
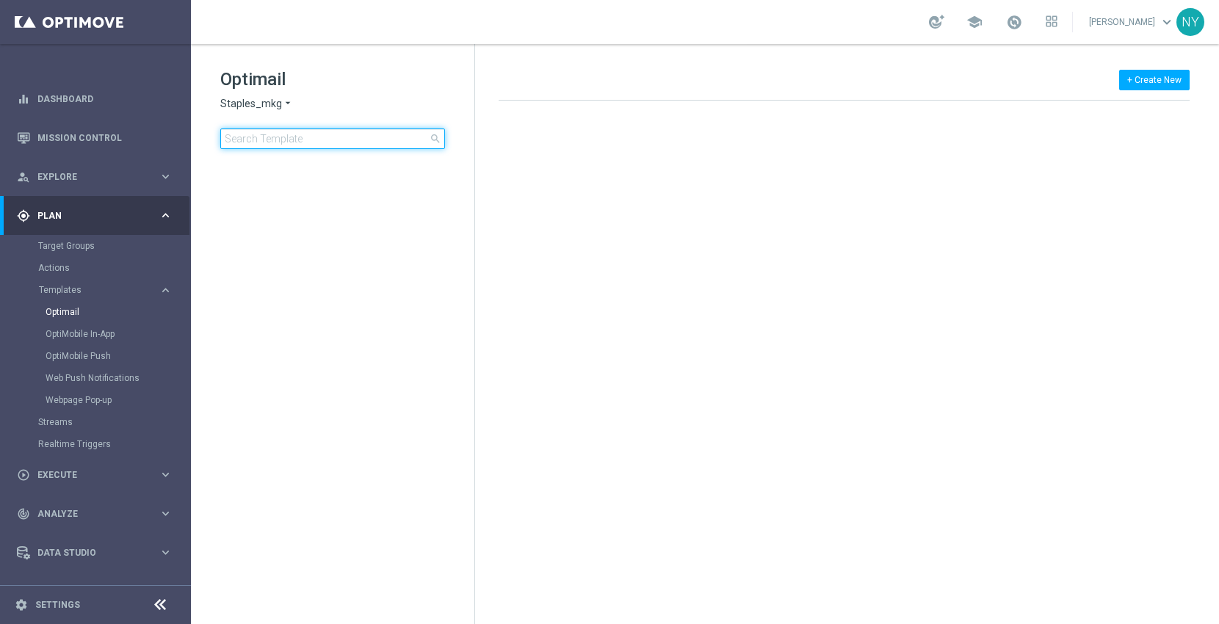
click at [309, 133] on input at bounding box center [332, 139] width 225 height 21
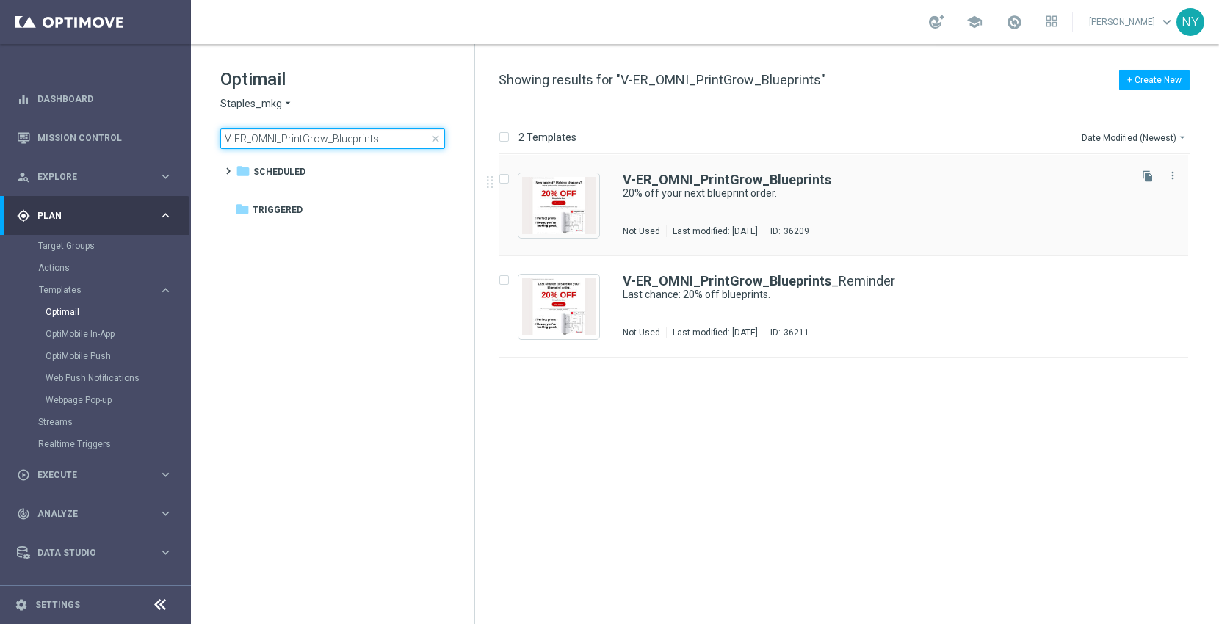
type input "V-ER_OMNI_PrintGrow_Blueprints"
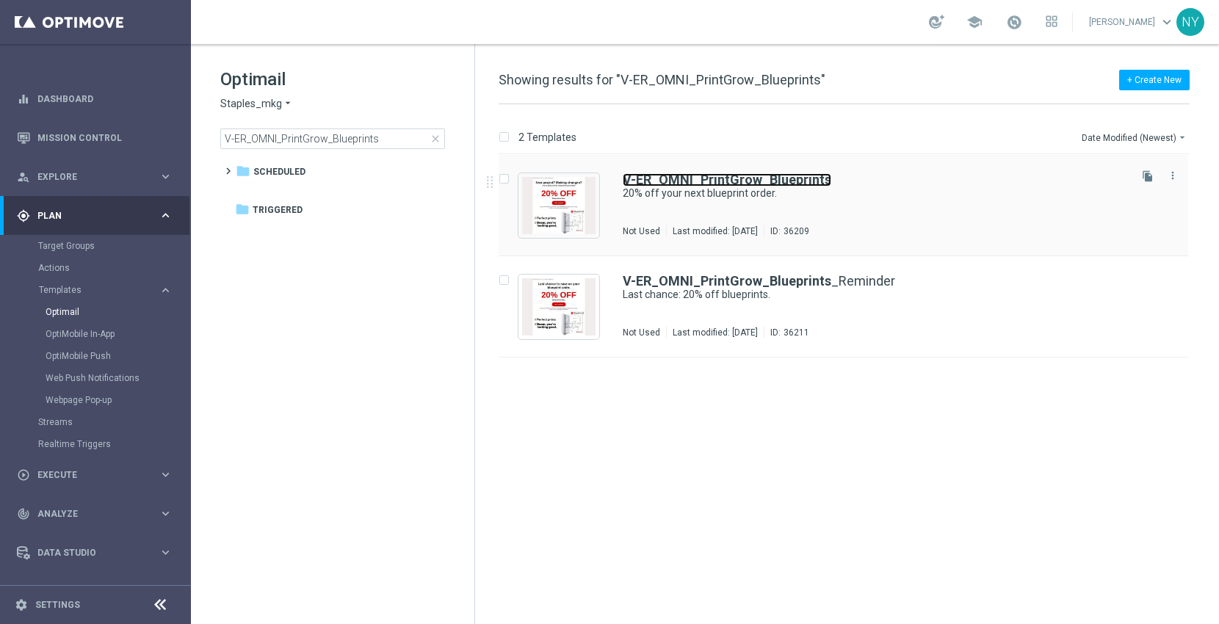
click at [762, 179] on b "V-ER_OMNI_PrintGrow_Blueprints" at bounding box center [727, 179] width 209 height 15
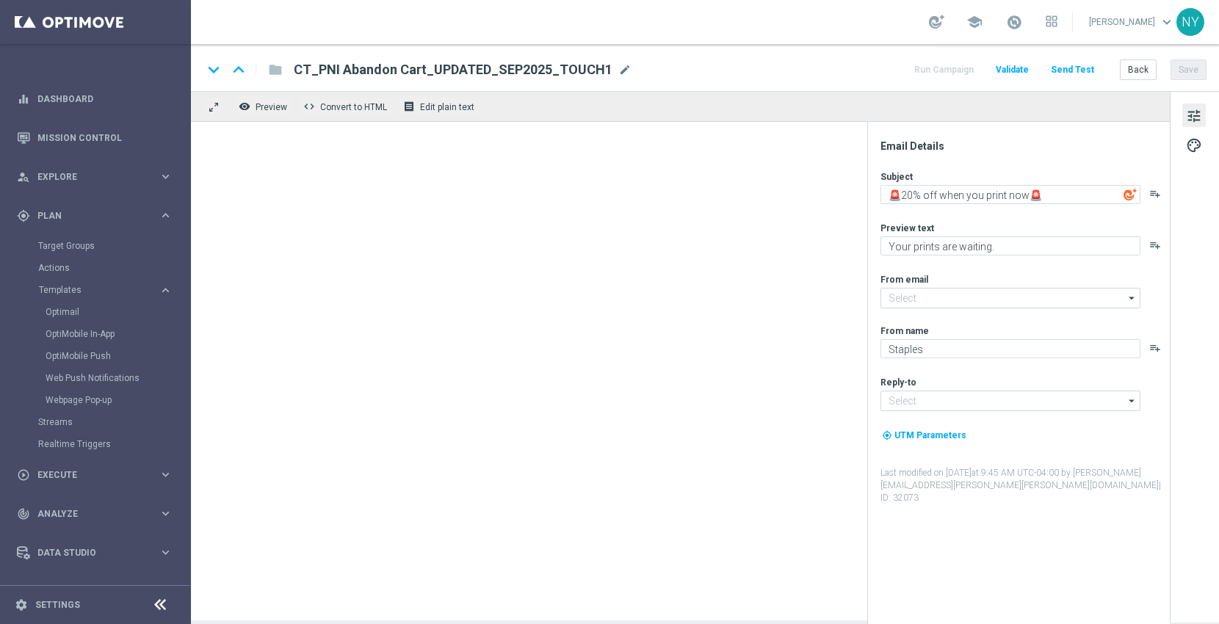
type input "[EMAIL_ADDRESS][DOMAIN_NAME]"
type textarea "20% off your next blueprint order."
type textarea "Plans made easy, save on every page."
type input "[EMAIL_ADDRESS][DOMAIN_NAME]"
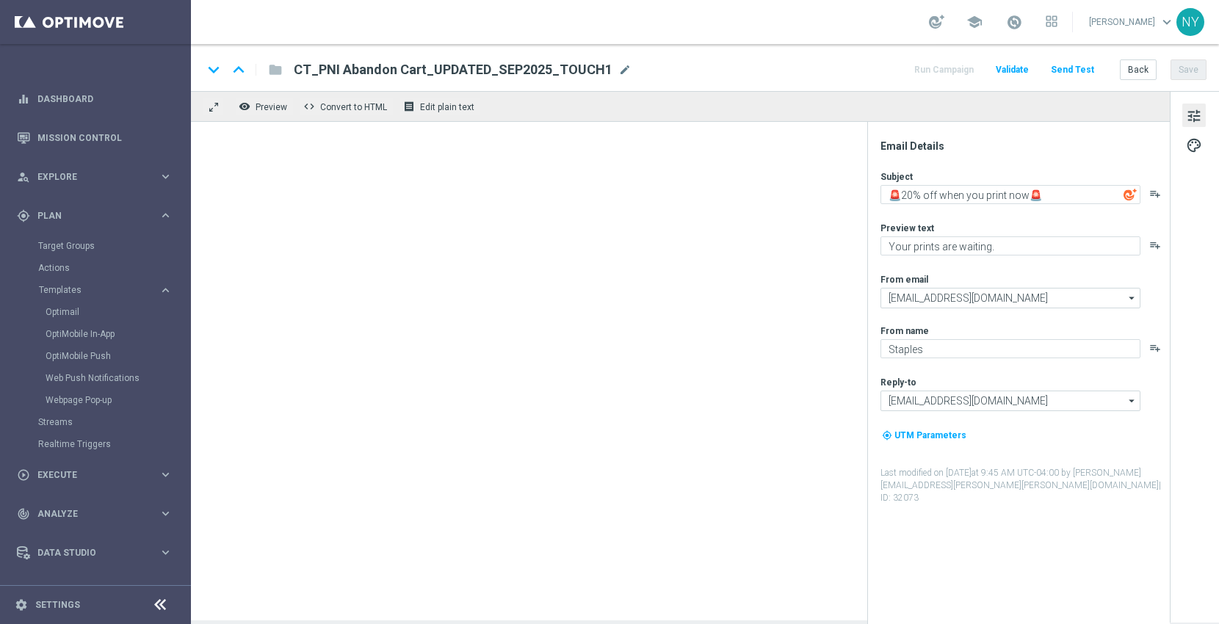
type input "[EMAIL_ADDRESS][DOMAIN_NAME]"
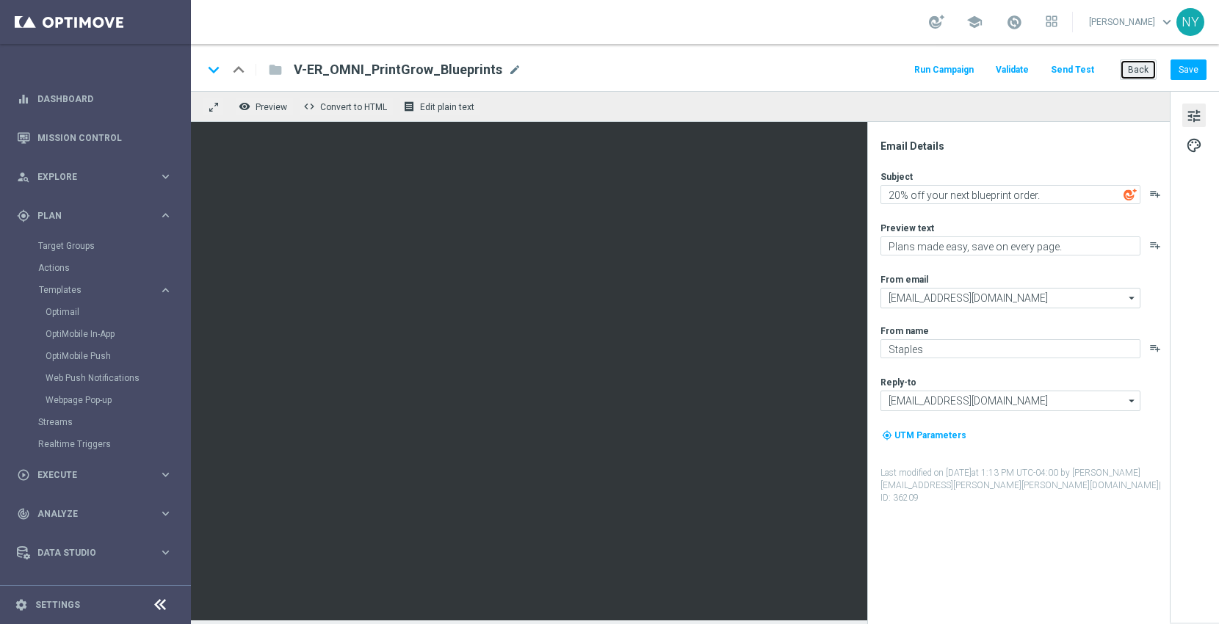
click at [1135, 69] on button "Back" at bounding box center [1138, 69] width 37 height 21
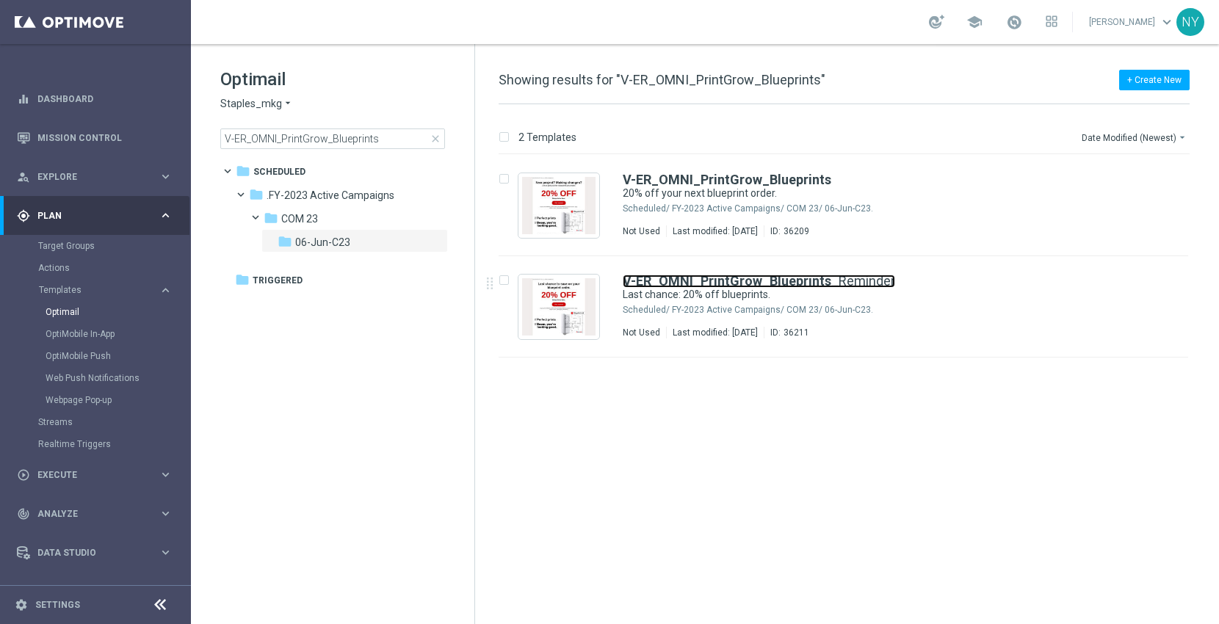
drag, startPoint x: 645, startPoint y: 283, endPoint x: 773, endPoint y: 10, distance: 301.6
click at [644, 283] on b "V-ER_OMNI_PrintGrow_Blueprints" at bounding box center [727, 280] width 209 height 15
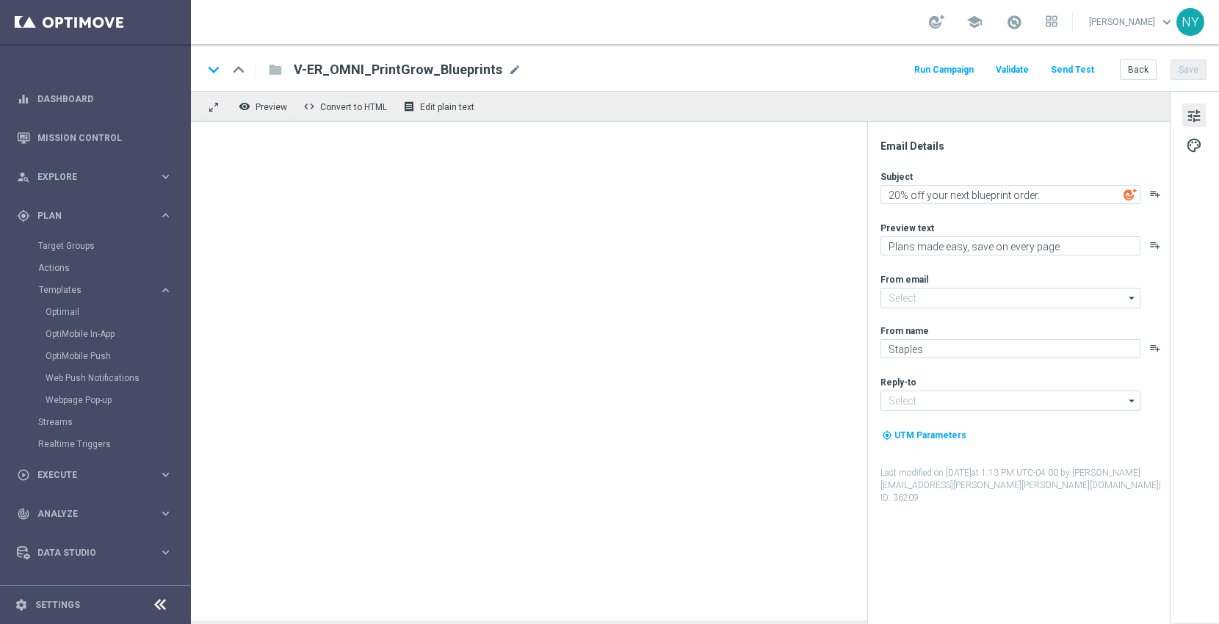
type input "[EMAIL_ADDRESS][DOMAIN_NAME]"
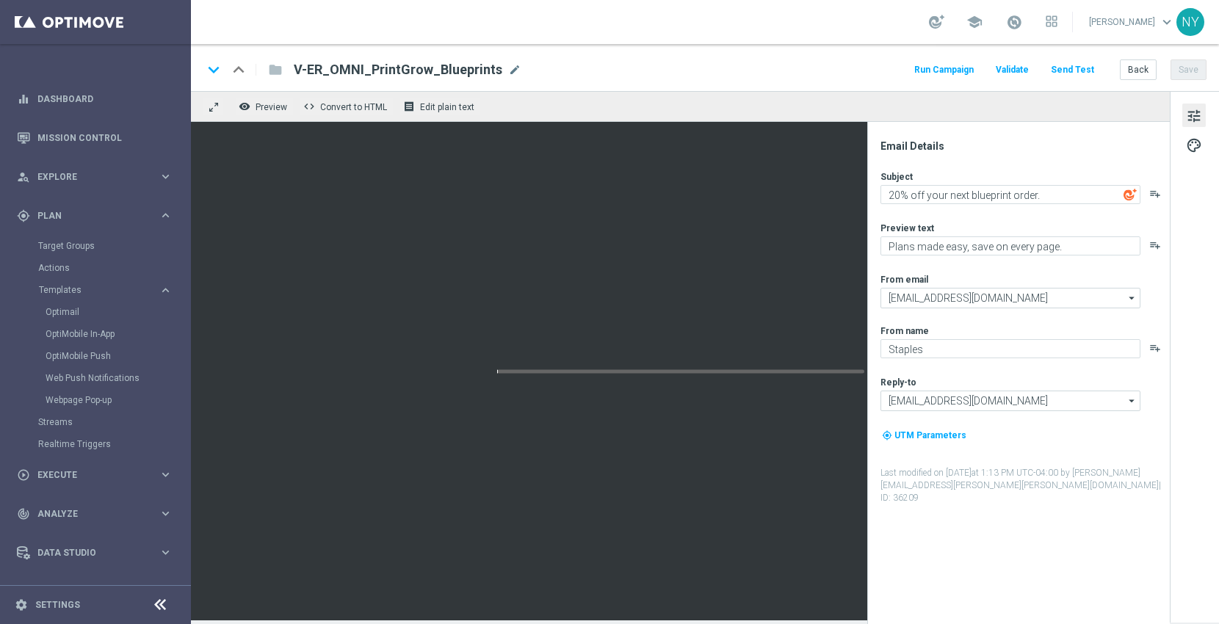
type textarea "Last chance: 20% off blueprints."
type textarea "Final days to save big on every blueprint order."
